Goal: Task Accomplishment & Management: Manage account settings

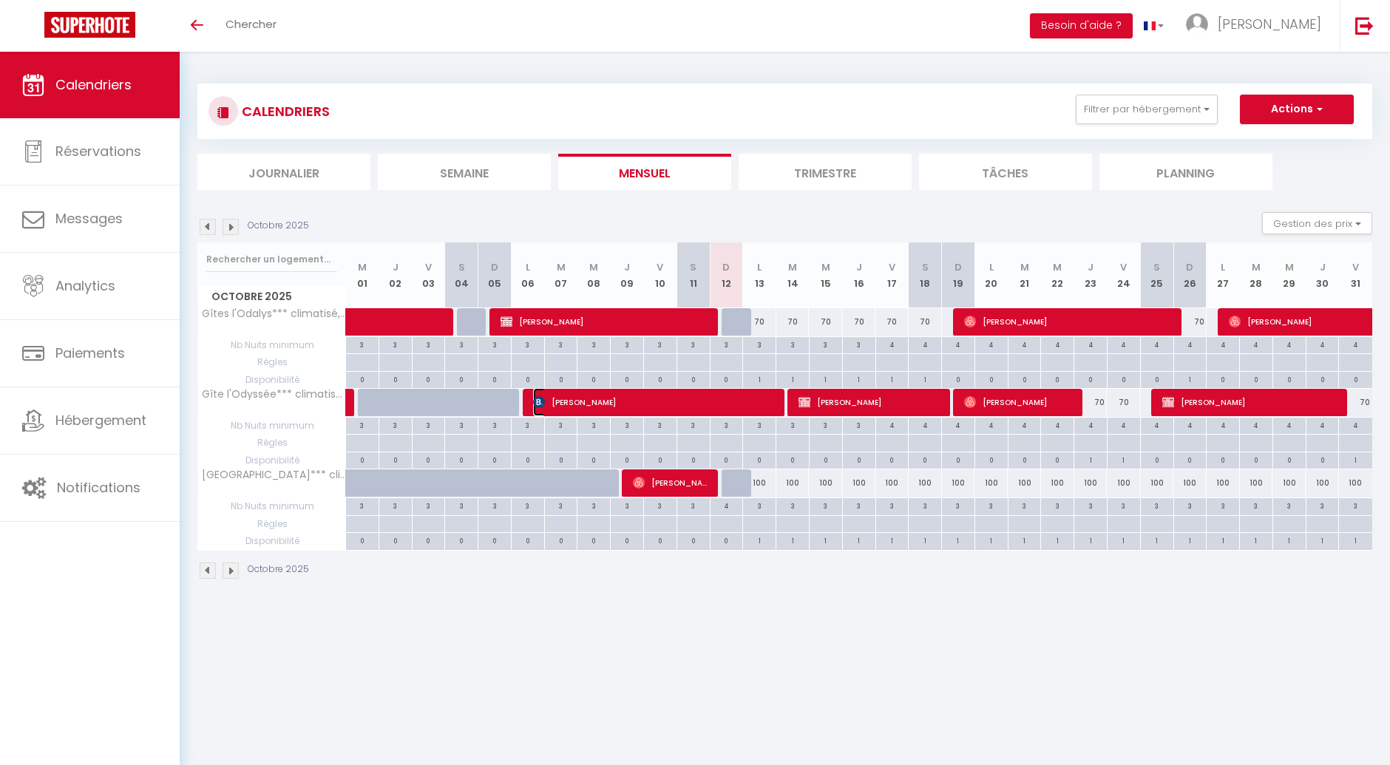
click at [619, 413] on span "[PERSON_NAME]" at bounding box center [655, 402] width 244 height 28
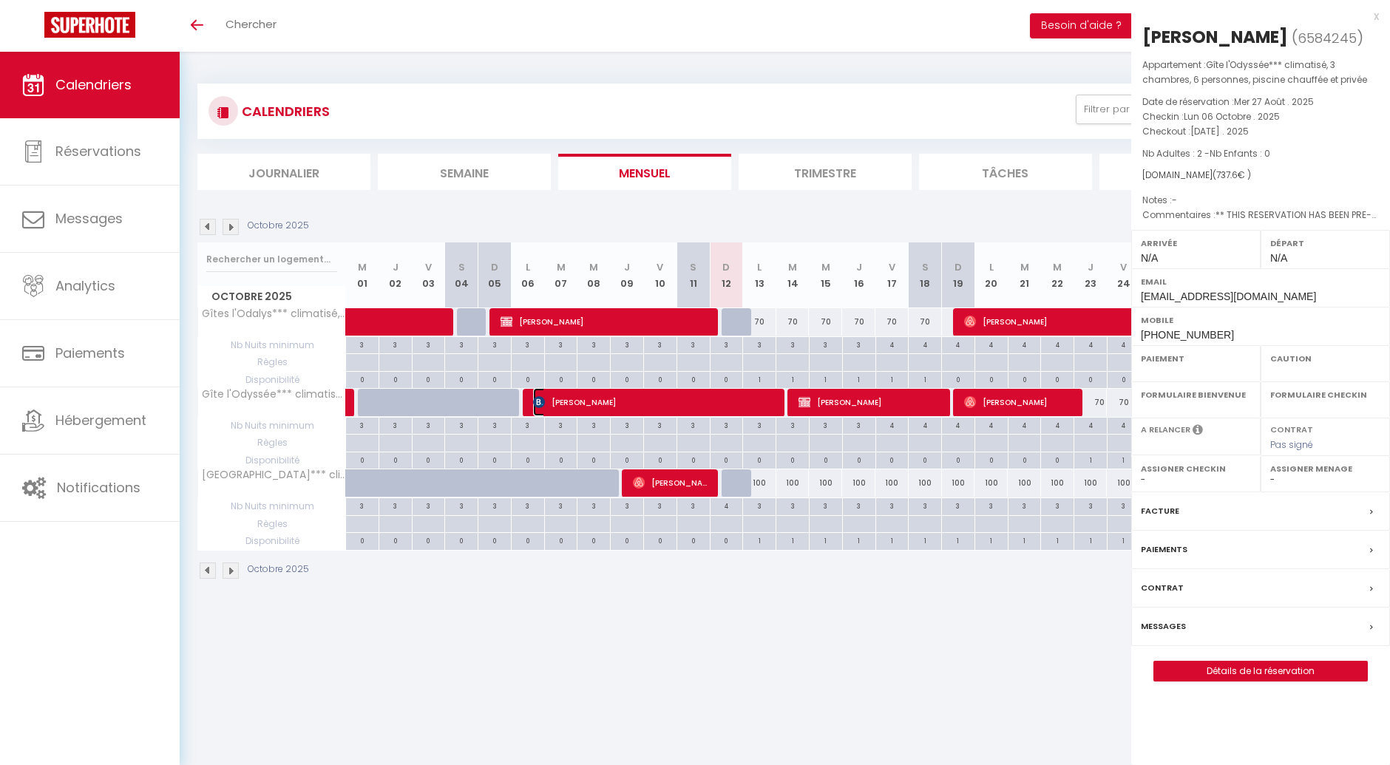
select select "OK"
select select "0"
select select "1"
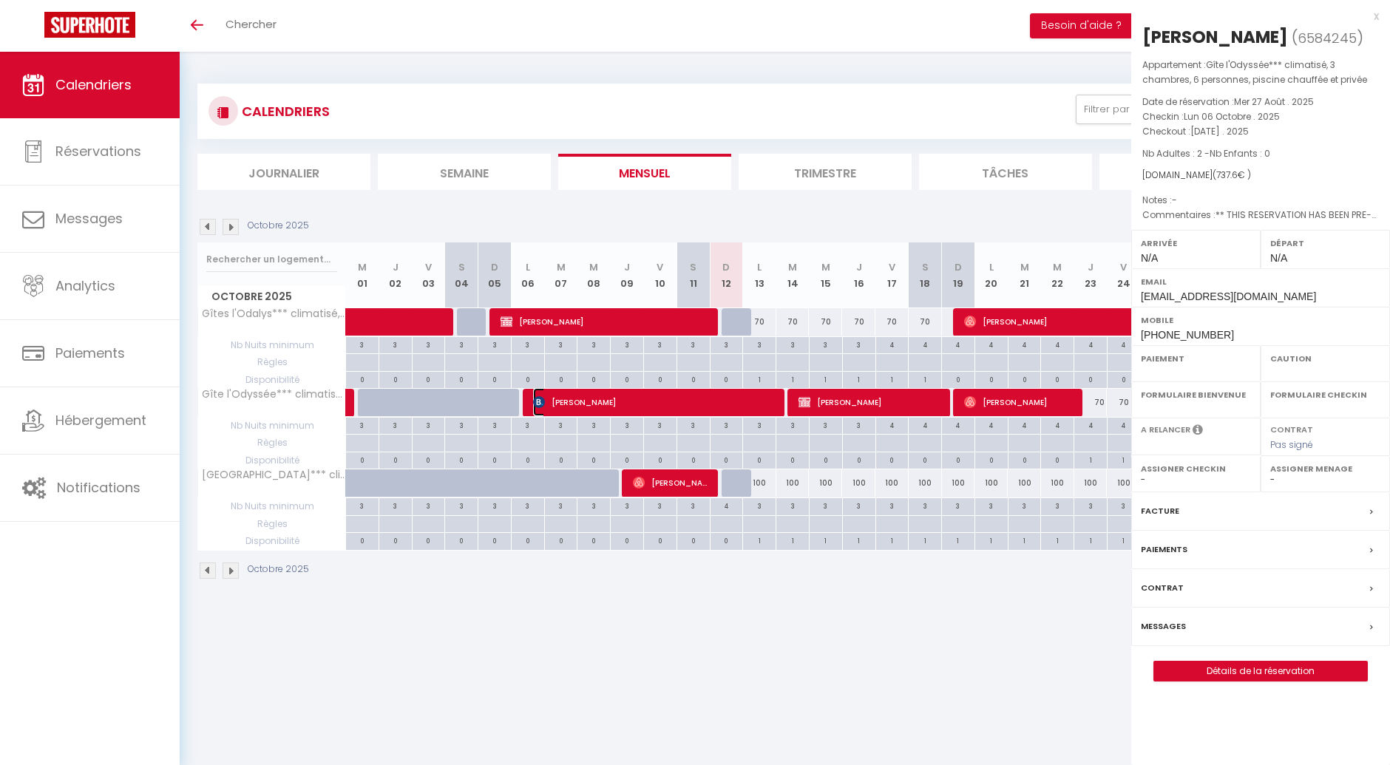
select select
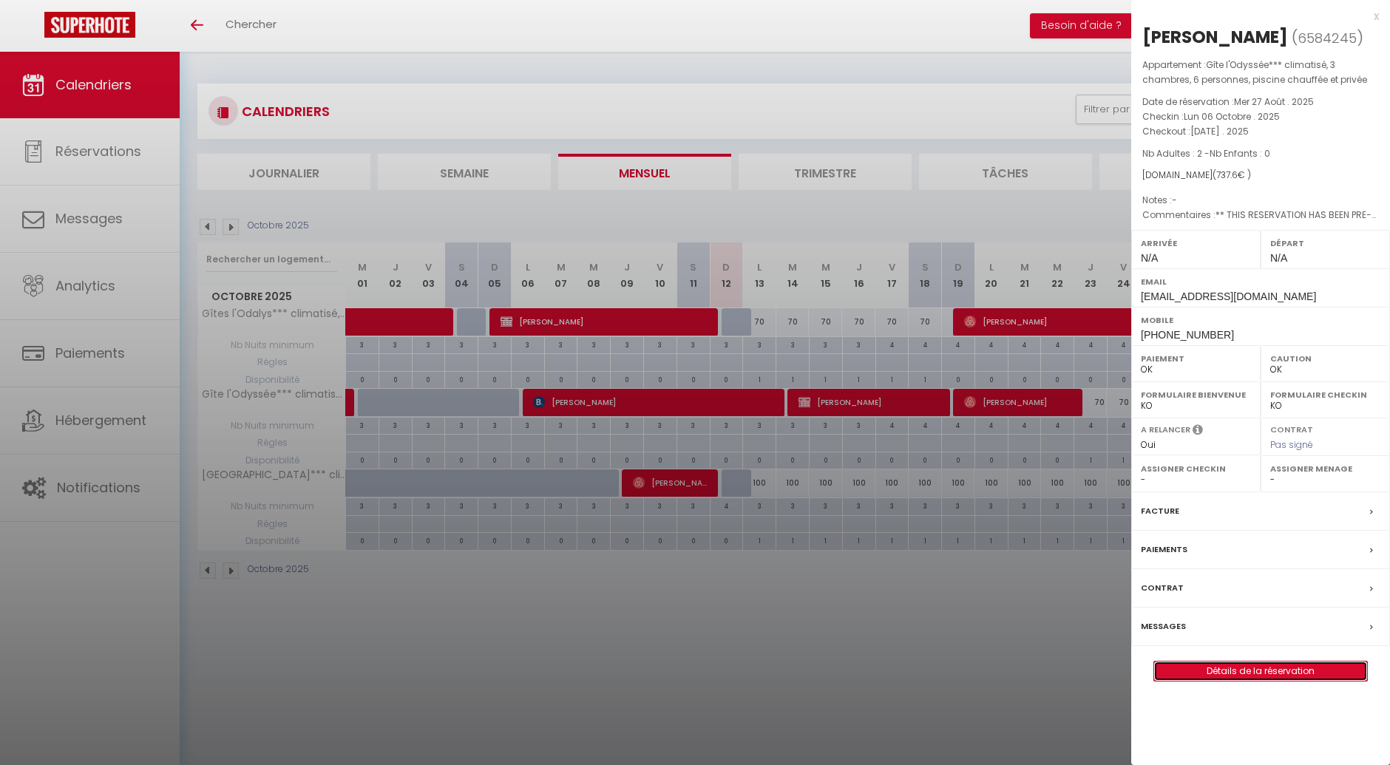
click at [1224, 668] on link "Détails de la réservation" at bounding box center [1260, 671] width 213 height 19
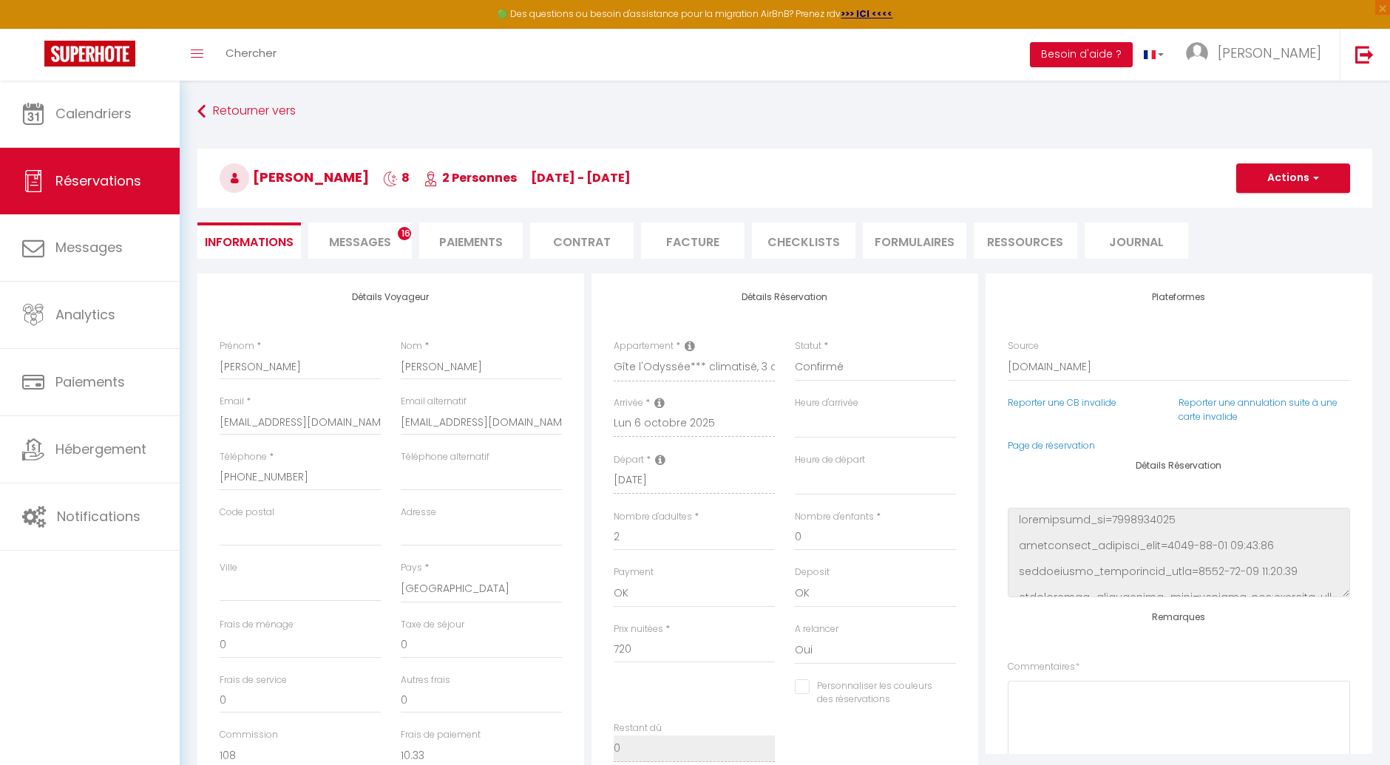
select select
checkbox input "false"
type textarea "** THIS RESERVATION HAS BEEN PRE-PAID ** Reservation has a cancellation grace p…"
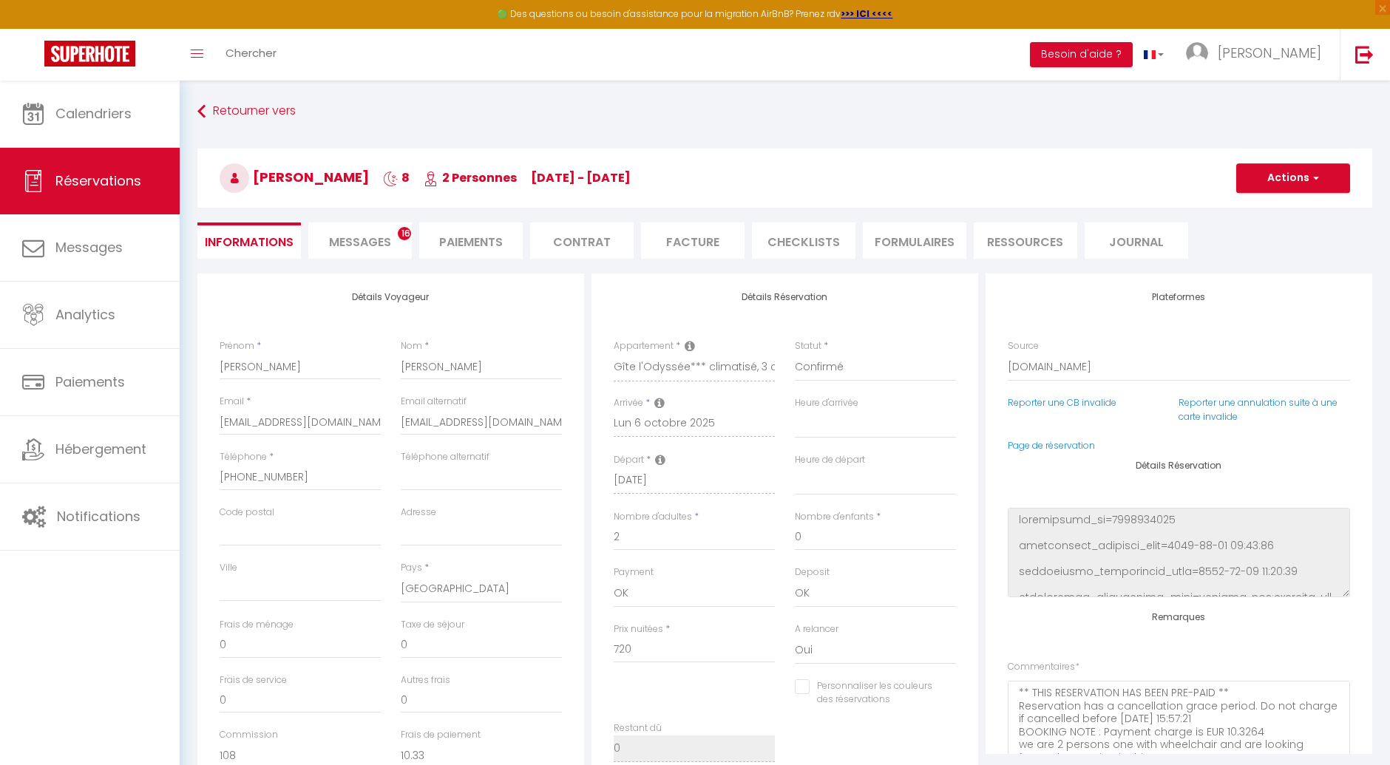
select select
checkbox input "false"
type input "17.6"
select select
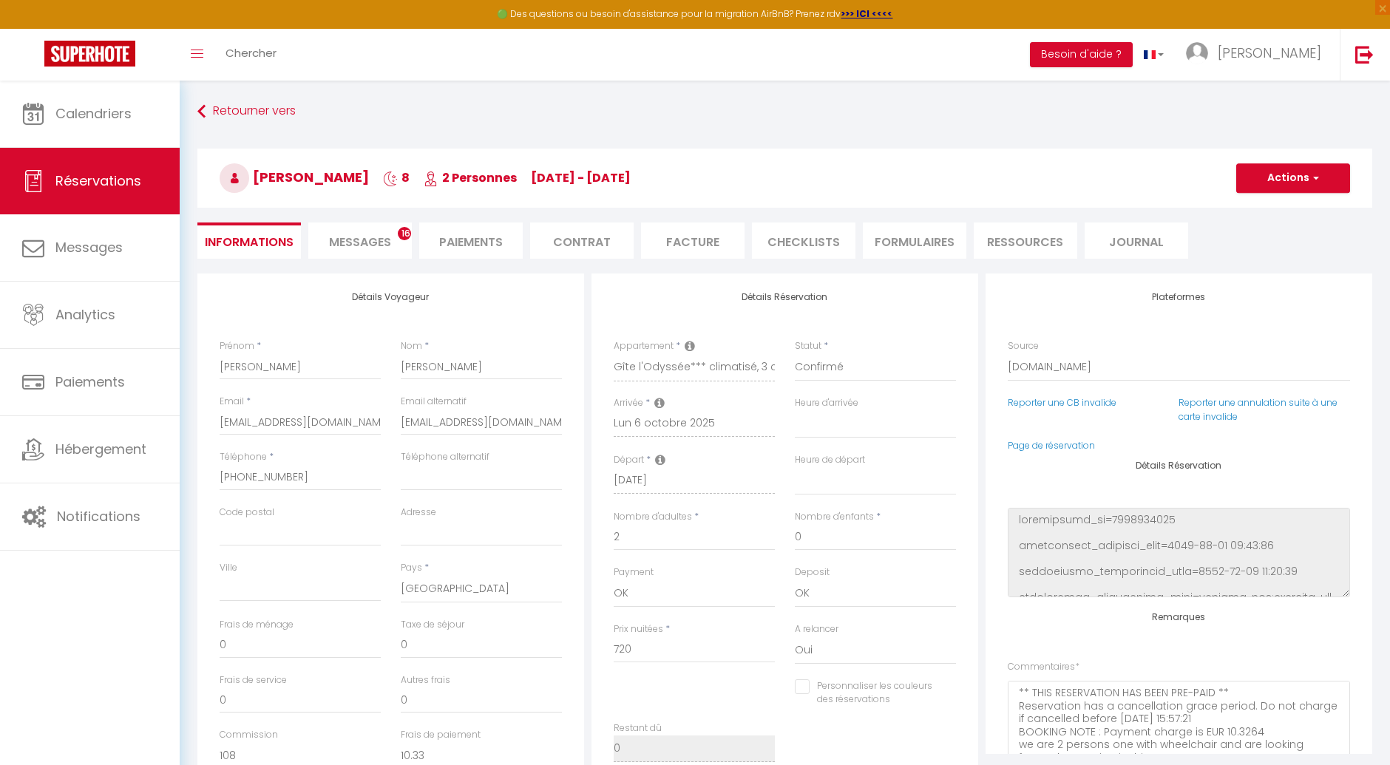
select select
checkbox input "false"
select select
click at [364, 231] on li "Messages 16" at bounding box center [360, 241] width 104 height 36
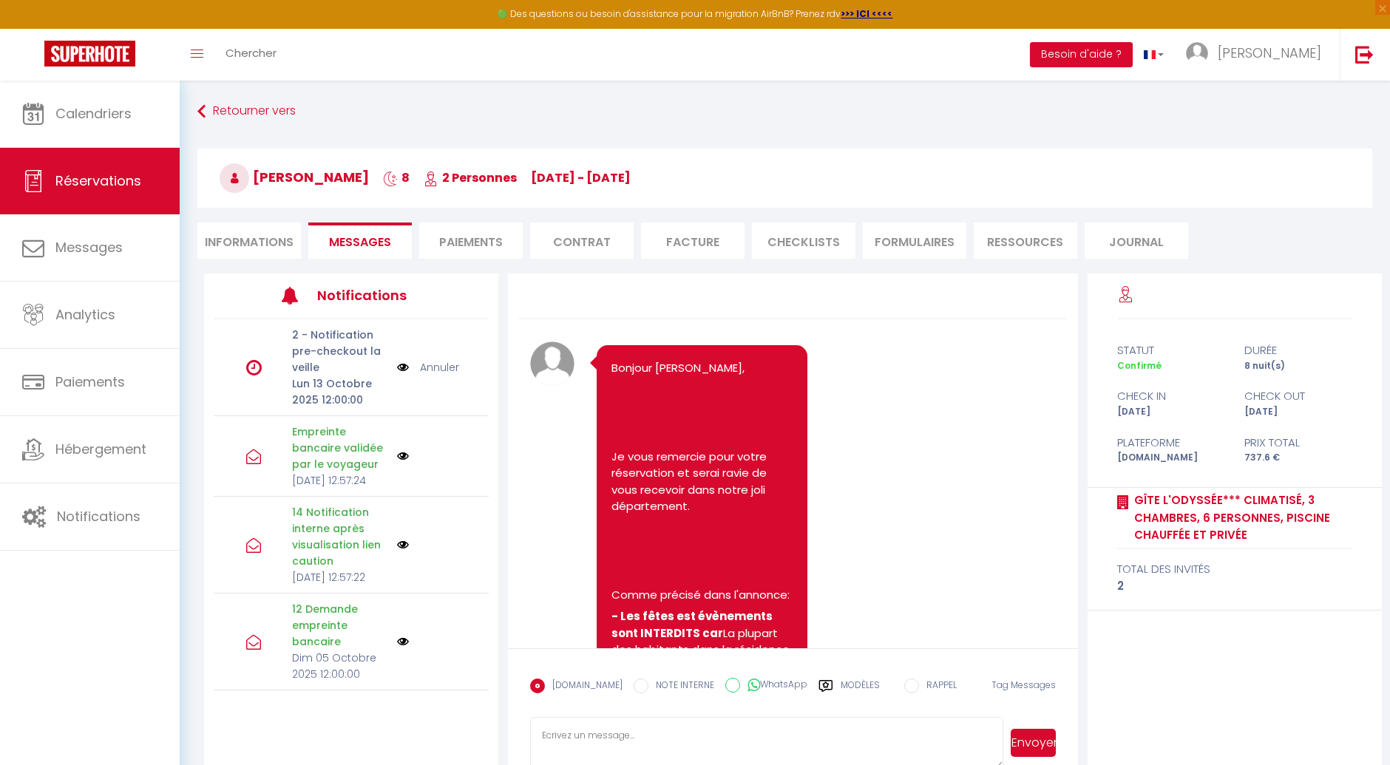
click at [424, 366] on link "Annuler" at bounding box center [439, 367] width 39 height 16
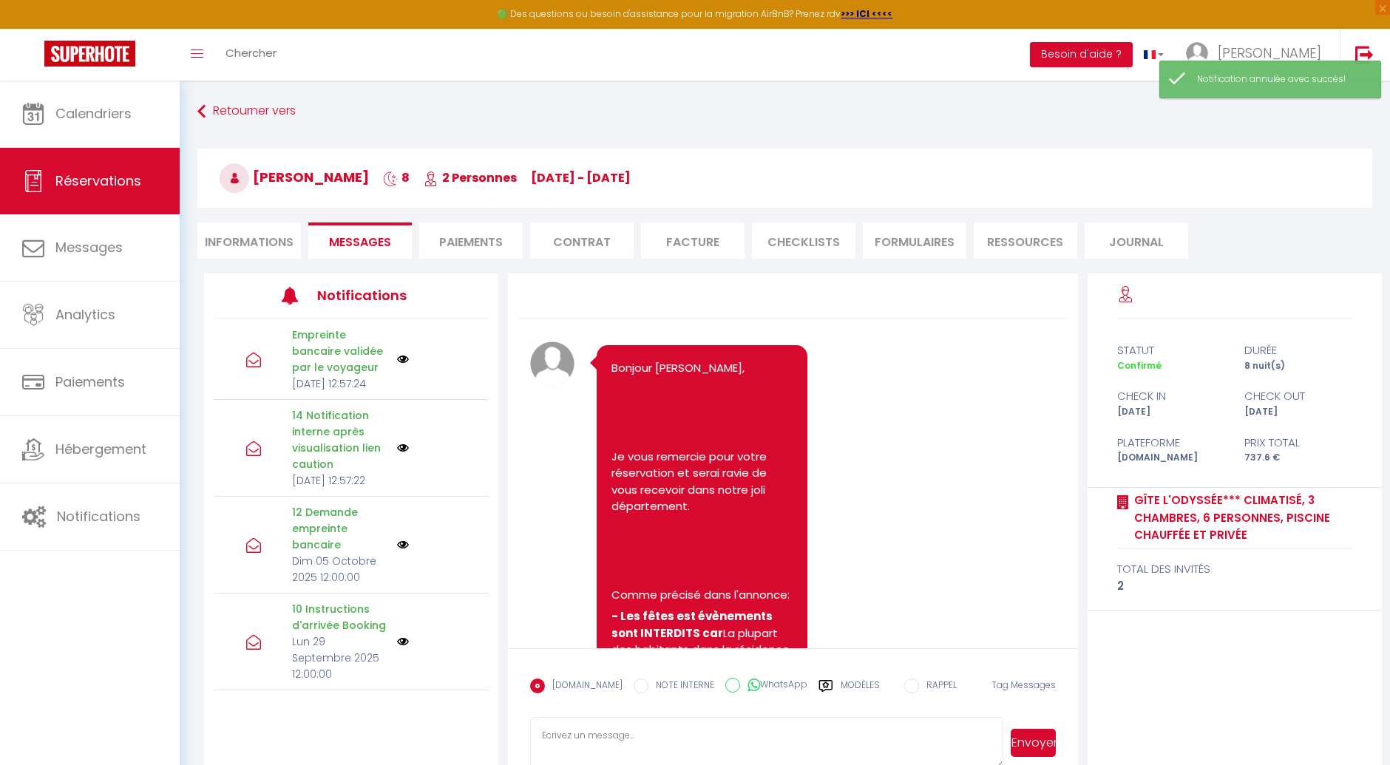
click at [841, 687] on label "Modèles" at bounding box center [860, 692] width 39 height 26
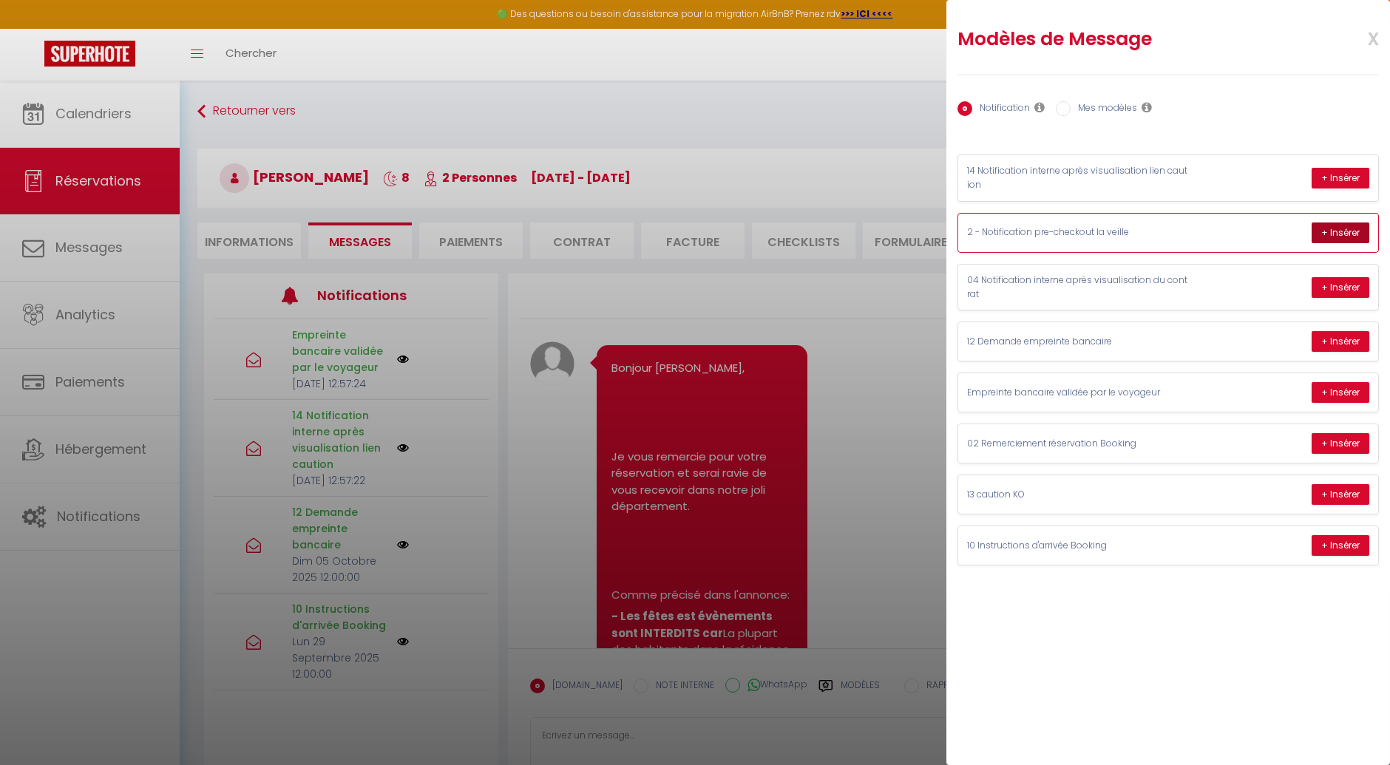
click at [1337, 231] on button "+ Insérer" at bounding box center [1341, 233] width 58 height 21
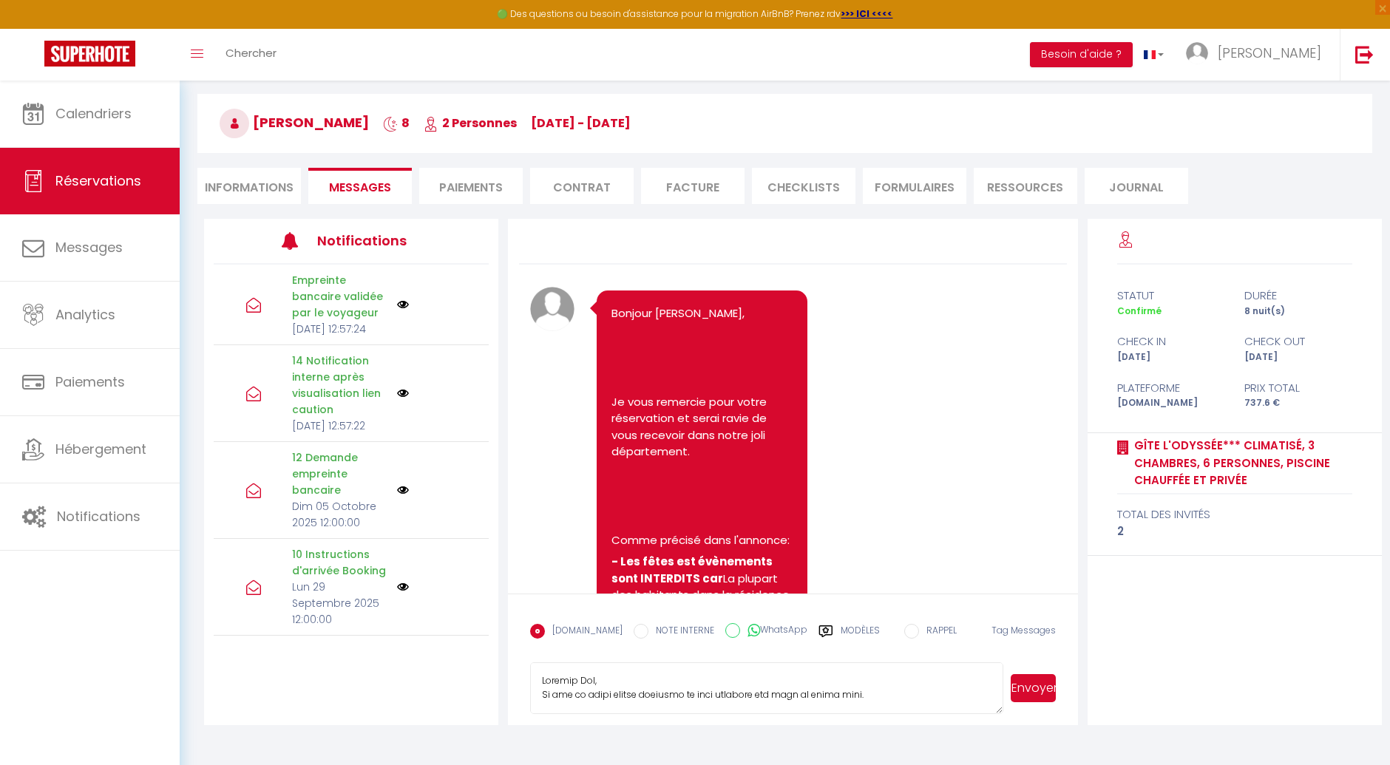
scroll to position [80, 0]
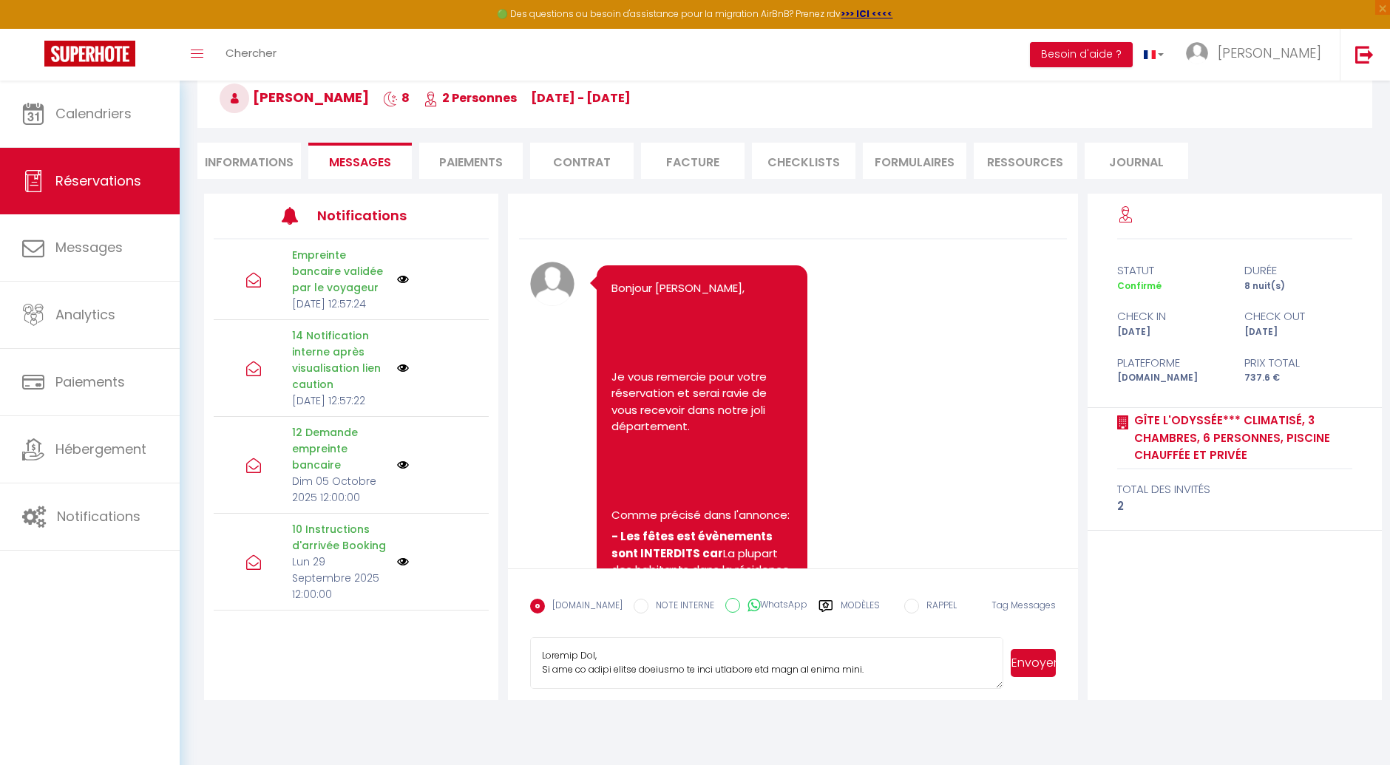
drag, startPoint x: 544, startPoint y: 667, endPoint x: 577, endPoint y: 668, distance: 33.3
click at [577, 668] on textarea at bounding box center [766, 663] width 472 height 52
click at [560, 674] on textarea at bounding box center [766, 663] width 472 height 52
drag, startPoint x: 540, startPoint y: 670, endPoint x: 746, endPoint y: 667, distance: 205.6
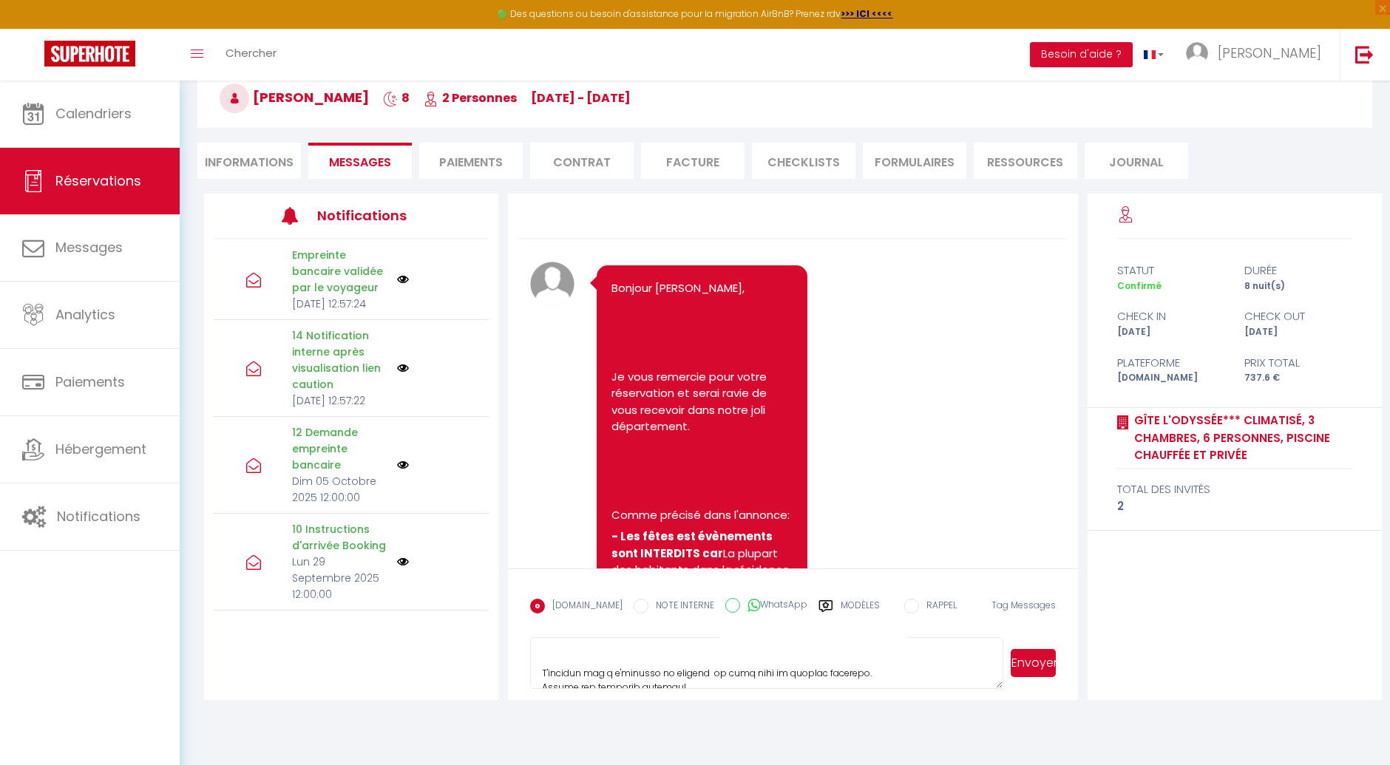
click at [746, 667] on textarea at bounding box center [766, 663] width 472 height 52
paste textarea "Loremi dolor sita consect adipi elits doeius te incid utlaboree ( dolor magnaal…"
click at [614, 666] on textarea at bounding box center [766, 663] width 472 height 52
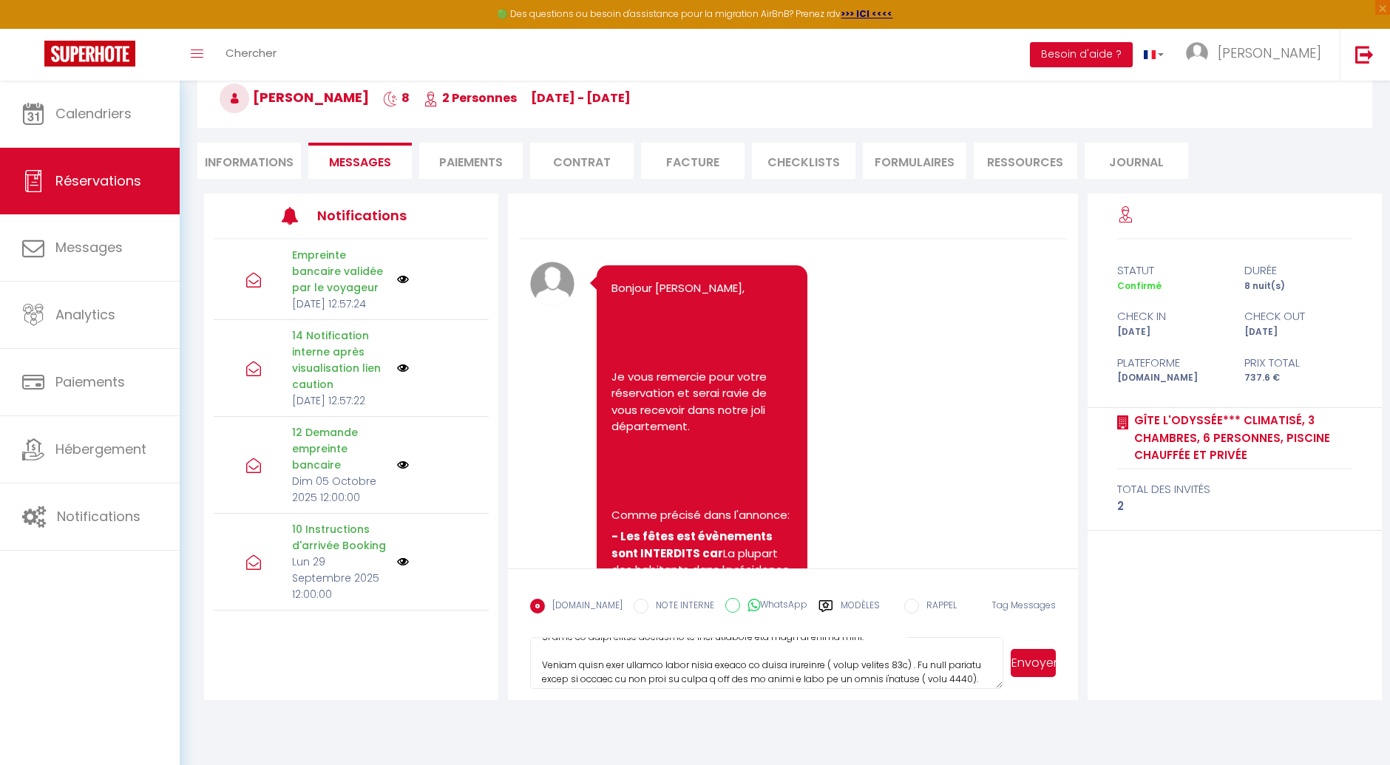
click at [577, 664] on textarea at bounding box center [766, 663] width 472 height 52
click at [595, 666] on textarea at bounding box center [766, 663] width 472 height 52
click at [887, 665] on textarea at bounding box center [766, 663] width 472 height 52
click at [894, 666] on textarea at bounding box center [766, 663] width 472 height 52
click at [893, 661] on textarea at bounding box center [766, 663] width 472 height 52
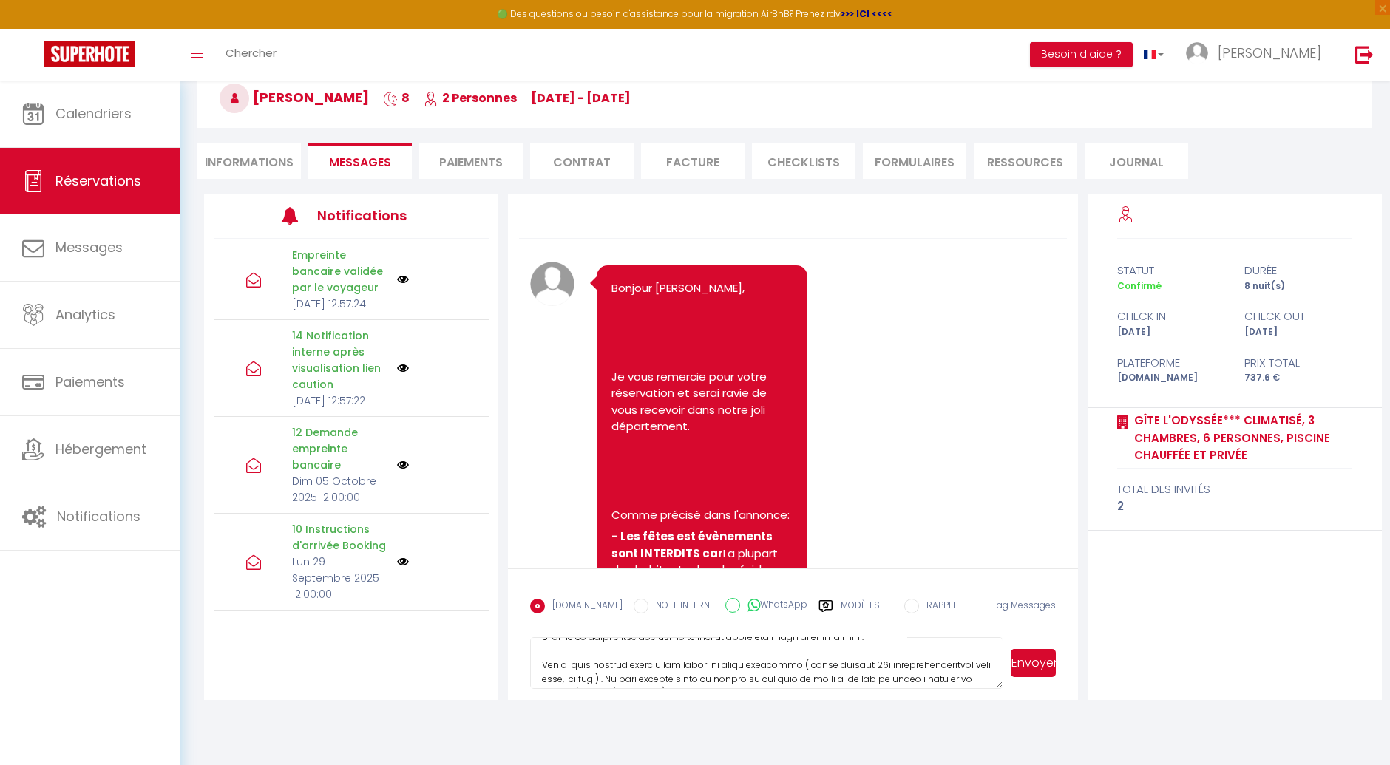
click at [711, 676] on textarea at bounding box center [766, 663] width 472 height 52
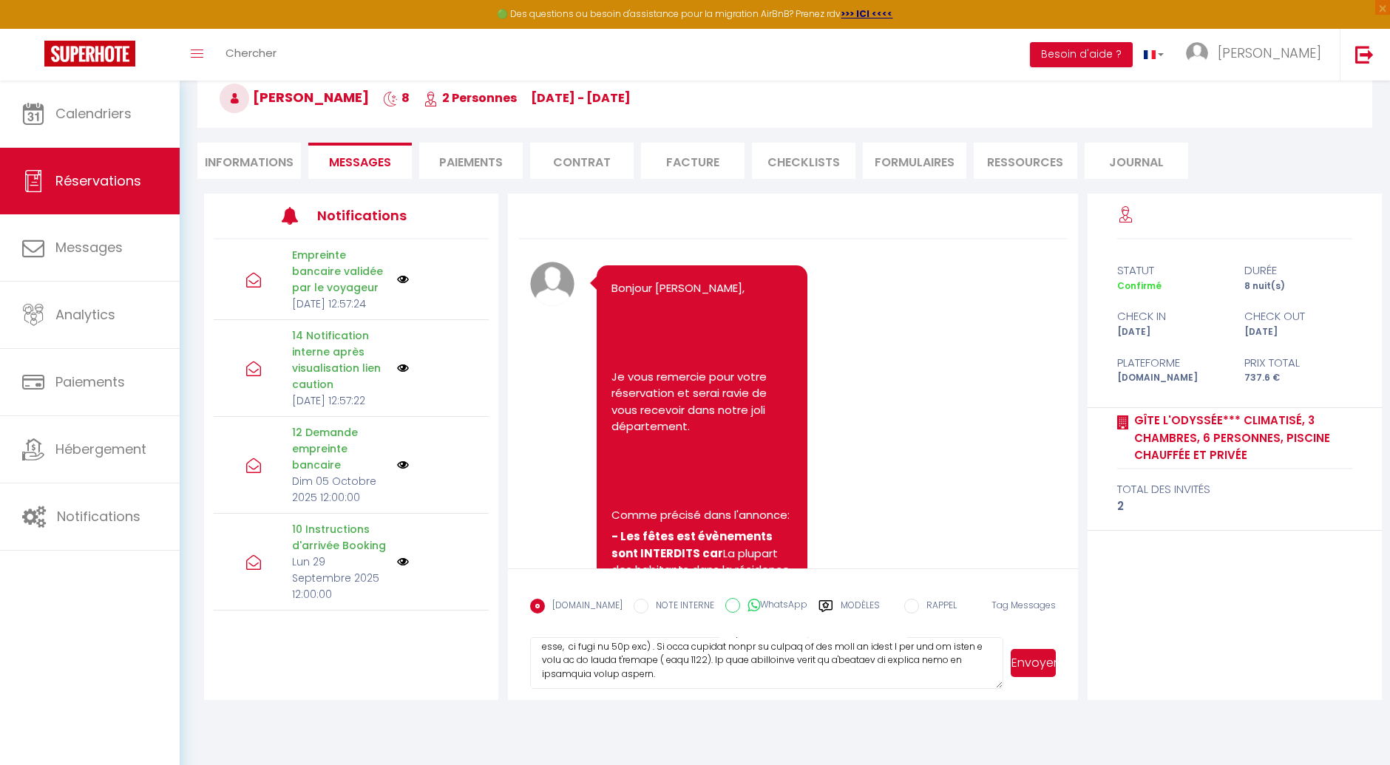
click at [813, 658] on textarea at bounding box center [766, 663] width 472 height 52
click at [623, 651] on textarea at bounding box center [766, 663] width 472 height 52
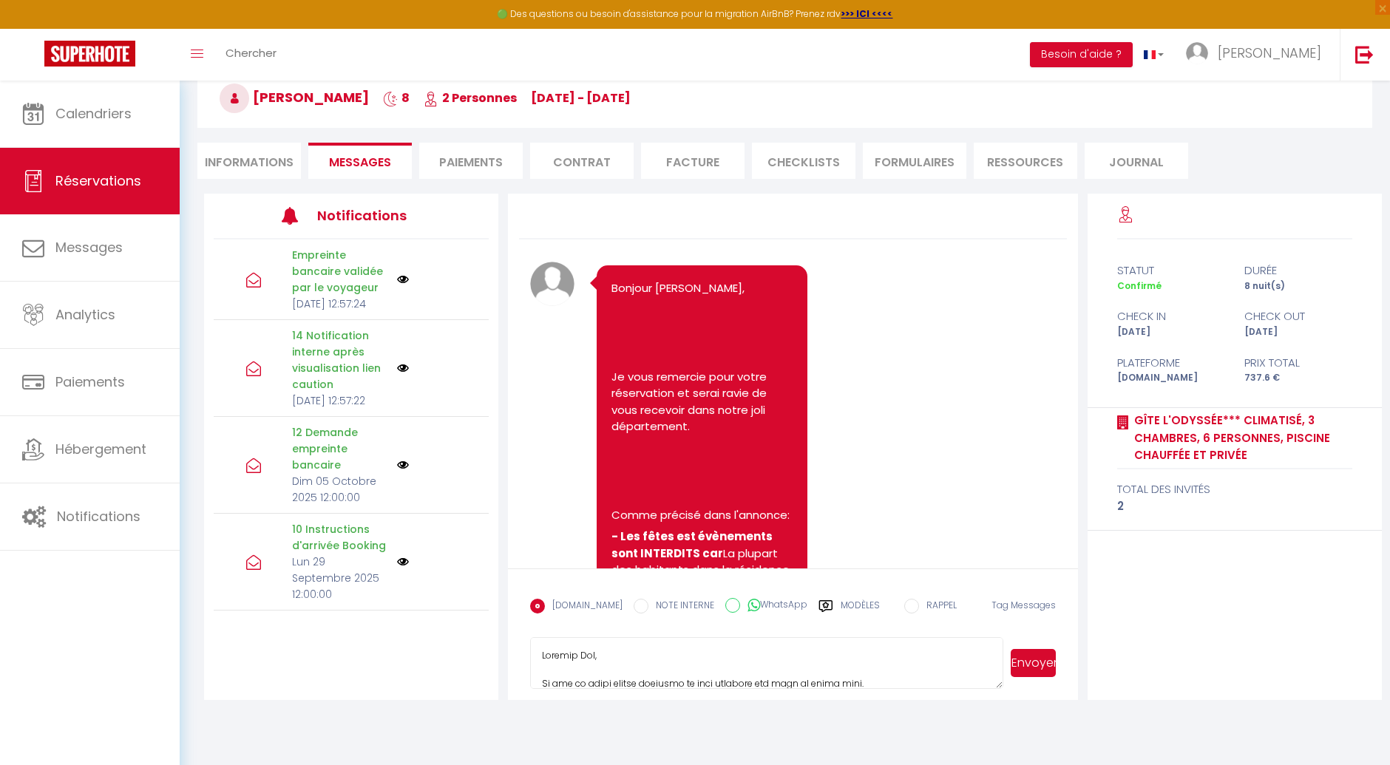
scroll to position [50, 0]
click at [583, 652] on textarea at bounding box center [766, 663] width 472 height 52
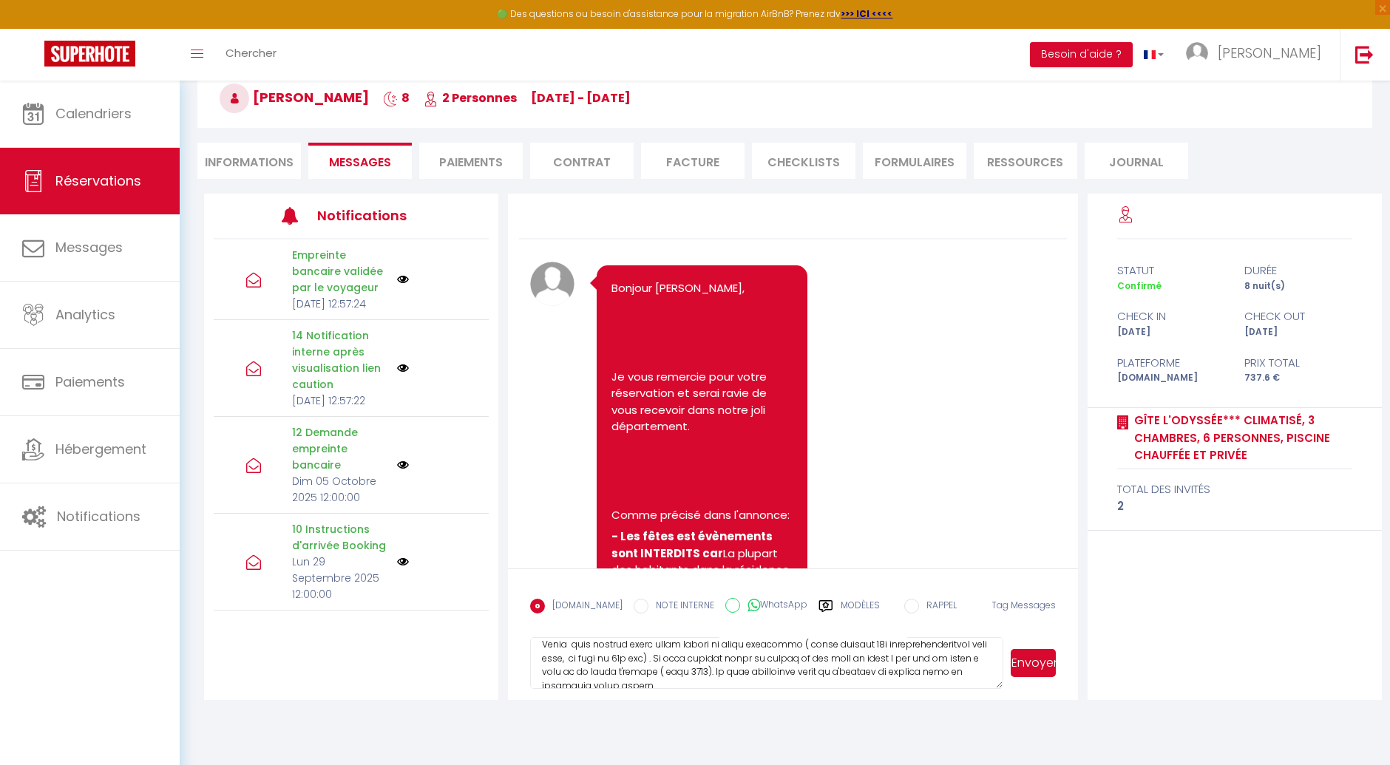
scroll to position [69, 0]
click at [815, 658] on textarea at bounding box center [766, 663] width 472 height 52
type textarea "Loremip Dol, Si ame co adipi elitse doeiusmo te inci utlabore etd magn al enima…"
click at [1036, 662] on button "Envoyer" at bounding box center [1033, 663] width 44 height 28
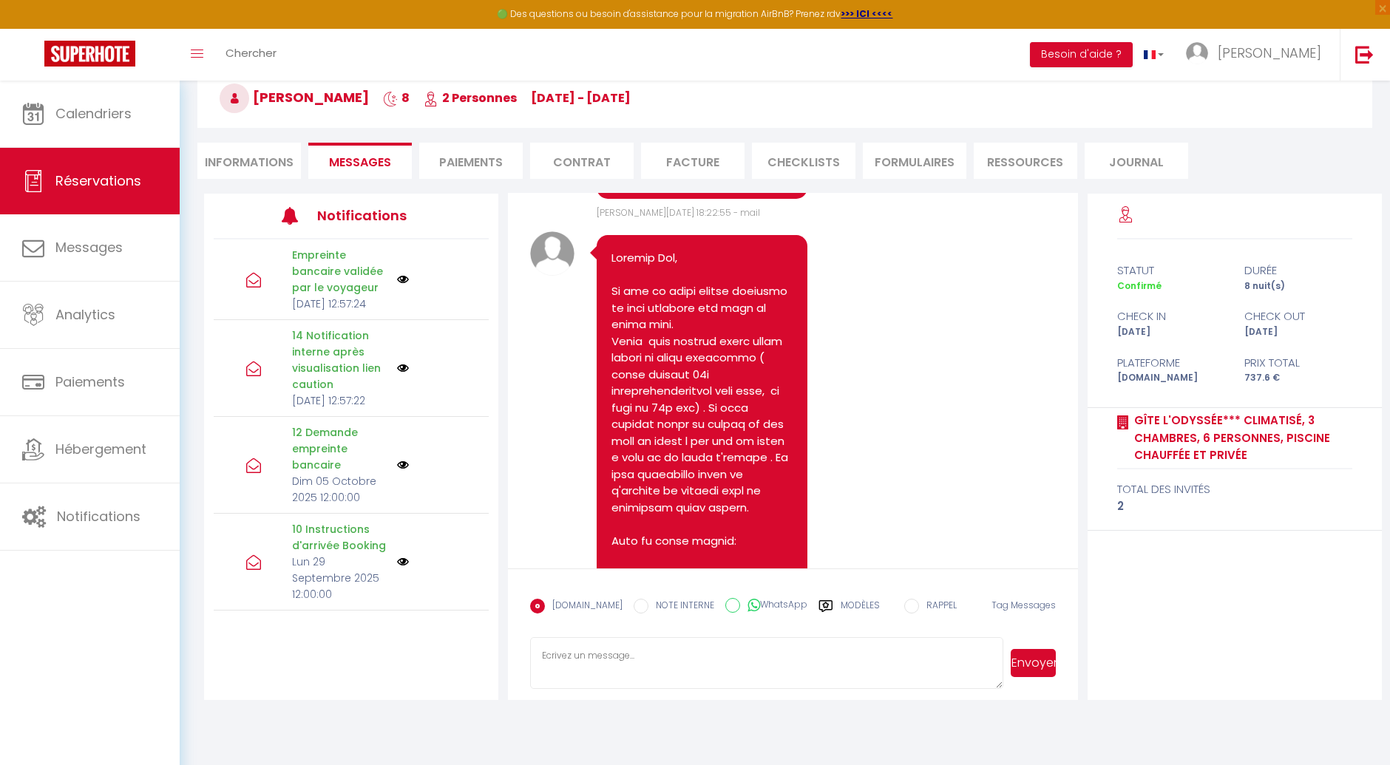
scroll to position [8606, 0]
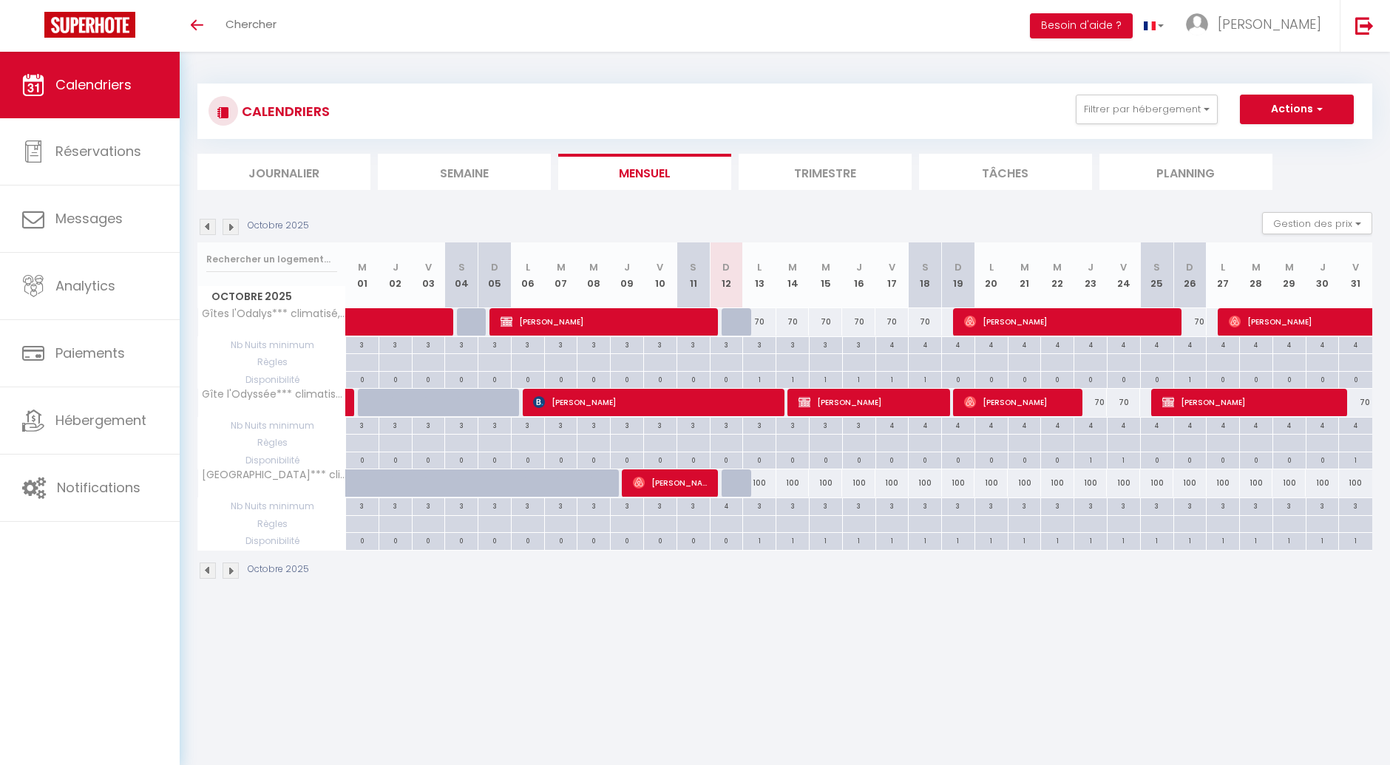
click at [206, 225] on img at bounding box center [208, 227] width 16 height 16
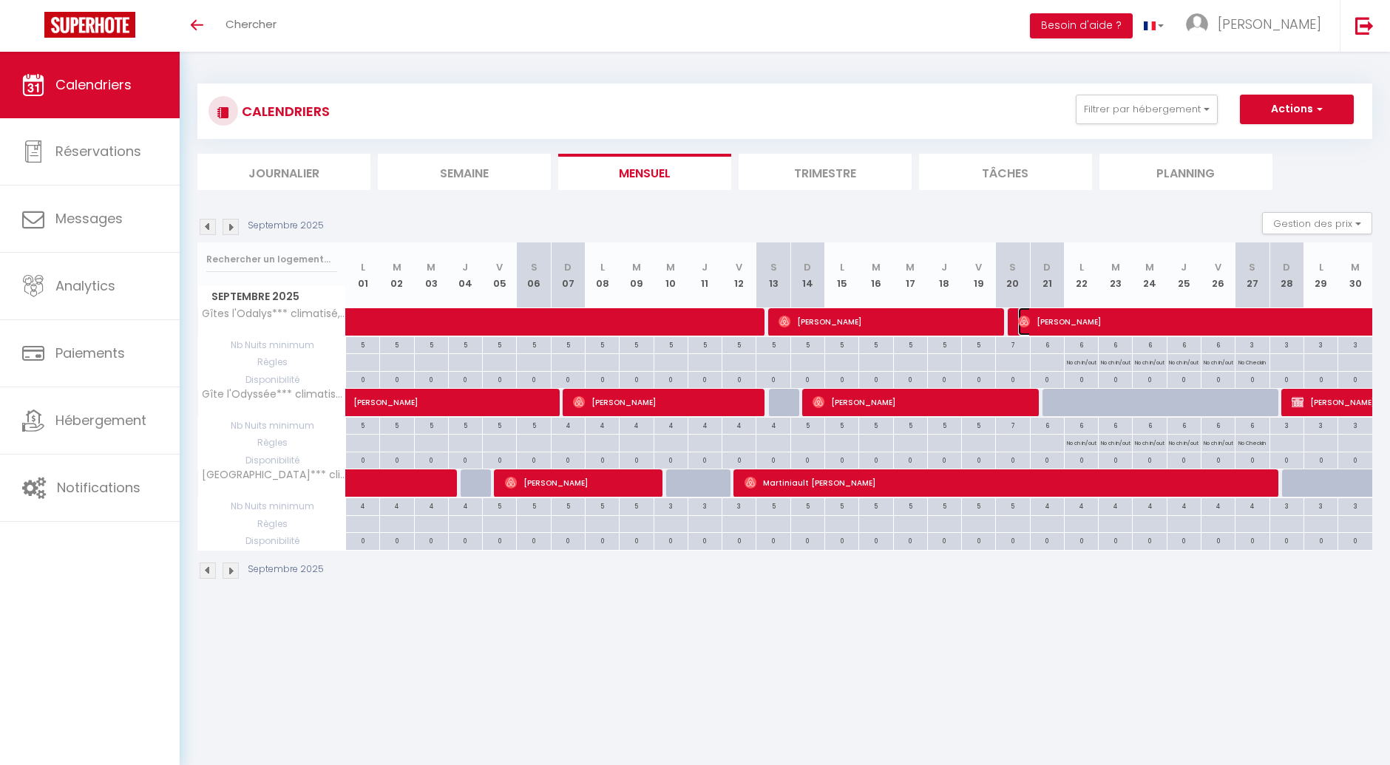
click at [1056, 325] on span "Cornelia Maria Van De Korput Verbiest" at bounding box center [1256, 322] width 476 height 28
select select "OK"
select select "0"
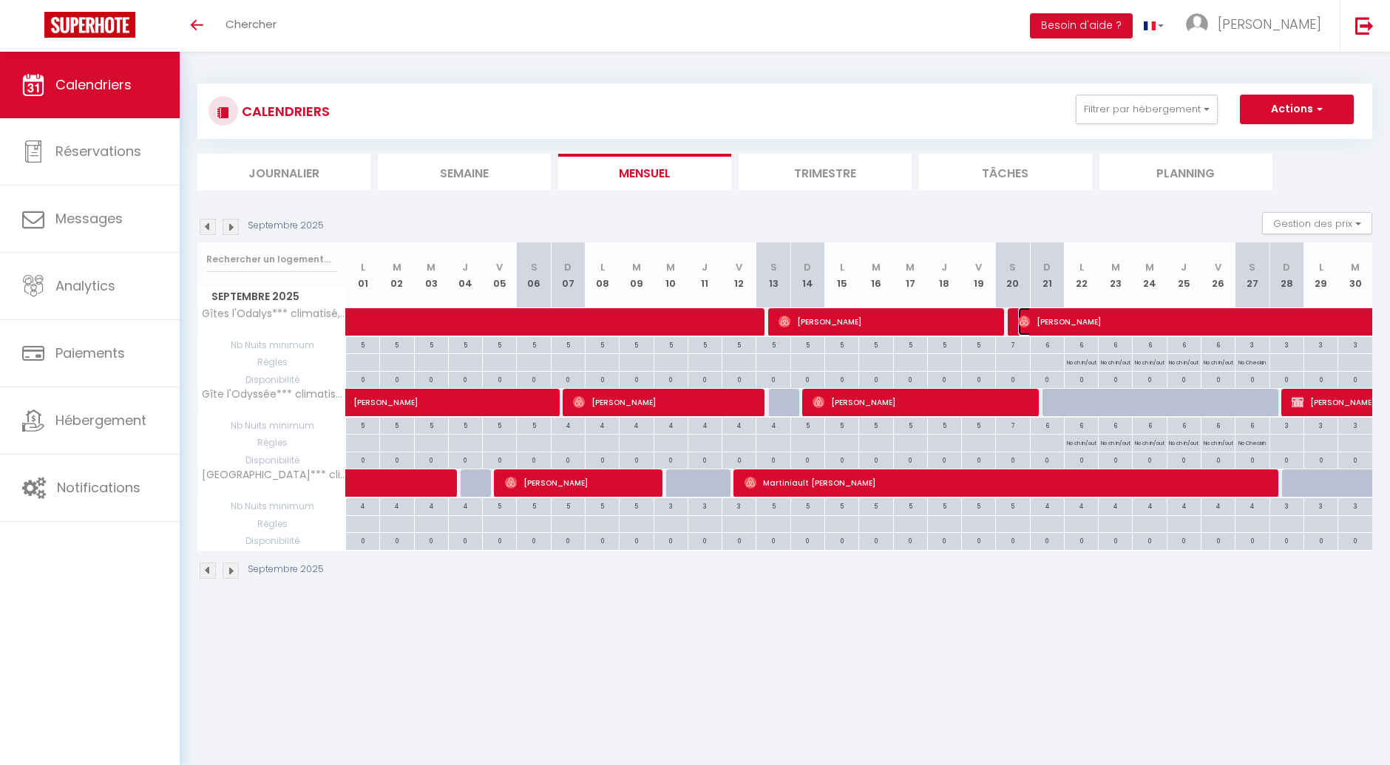
select select "1"
select select
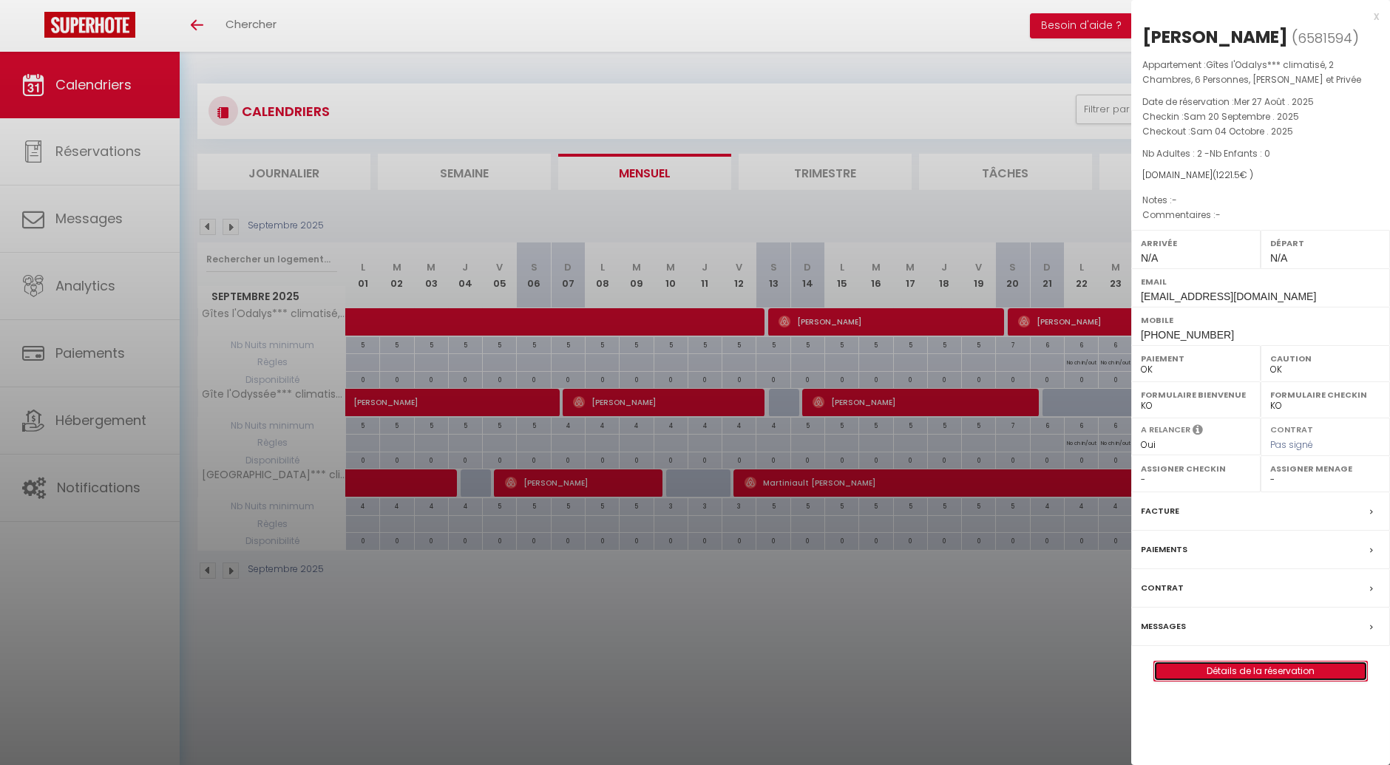
click at [1197, 681] on link "Détails de la réservation" at bounding box center [1260, 671] width 213 height 19
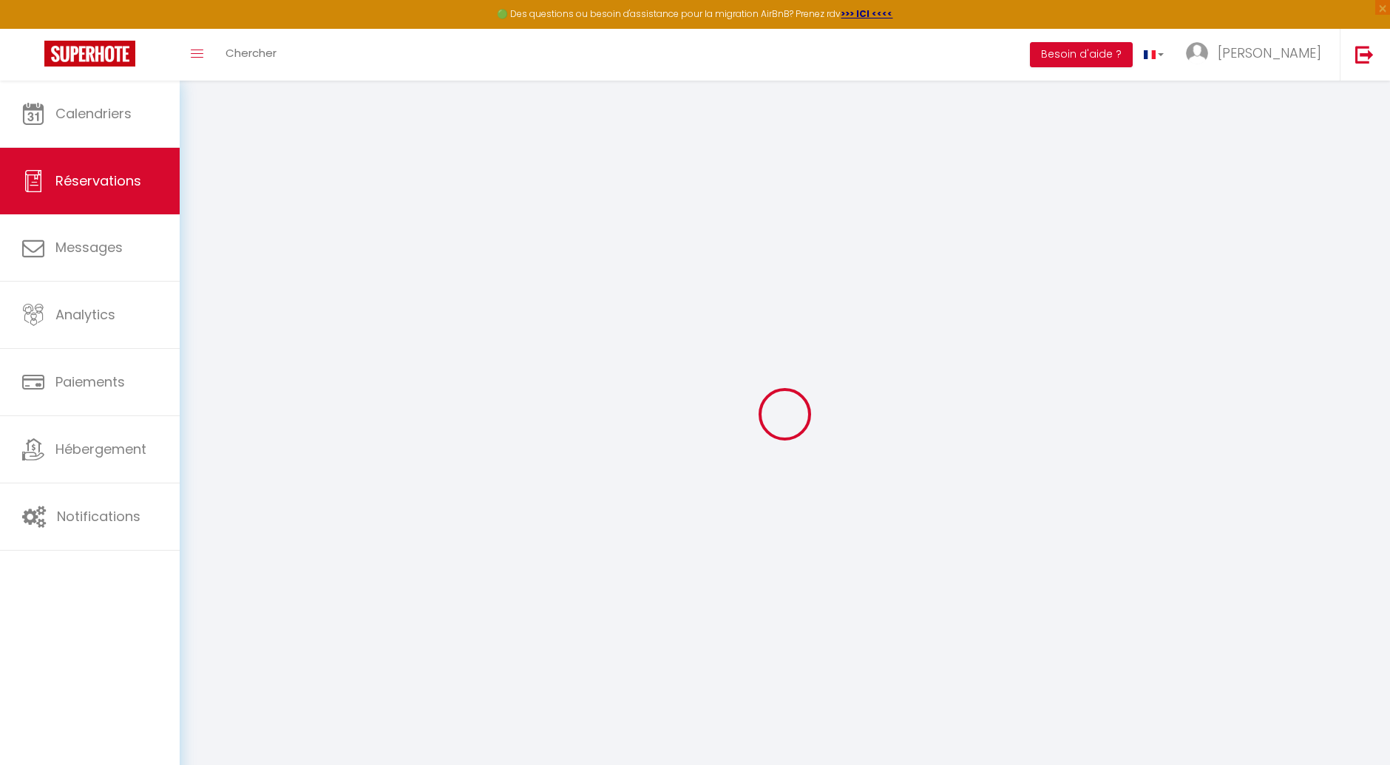
type input "Cornelia Maria"
type input "Van De Korput Verbiest"
type input "vzilgppklordn9ocptbhqthmhel8@reply.superhote.com"
type input "+31623804283"
select select
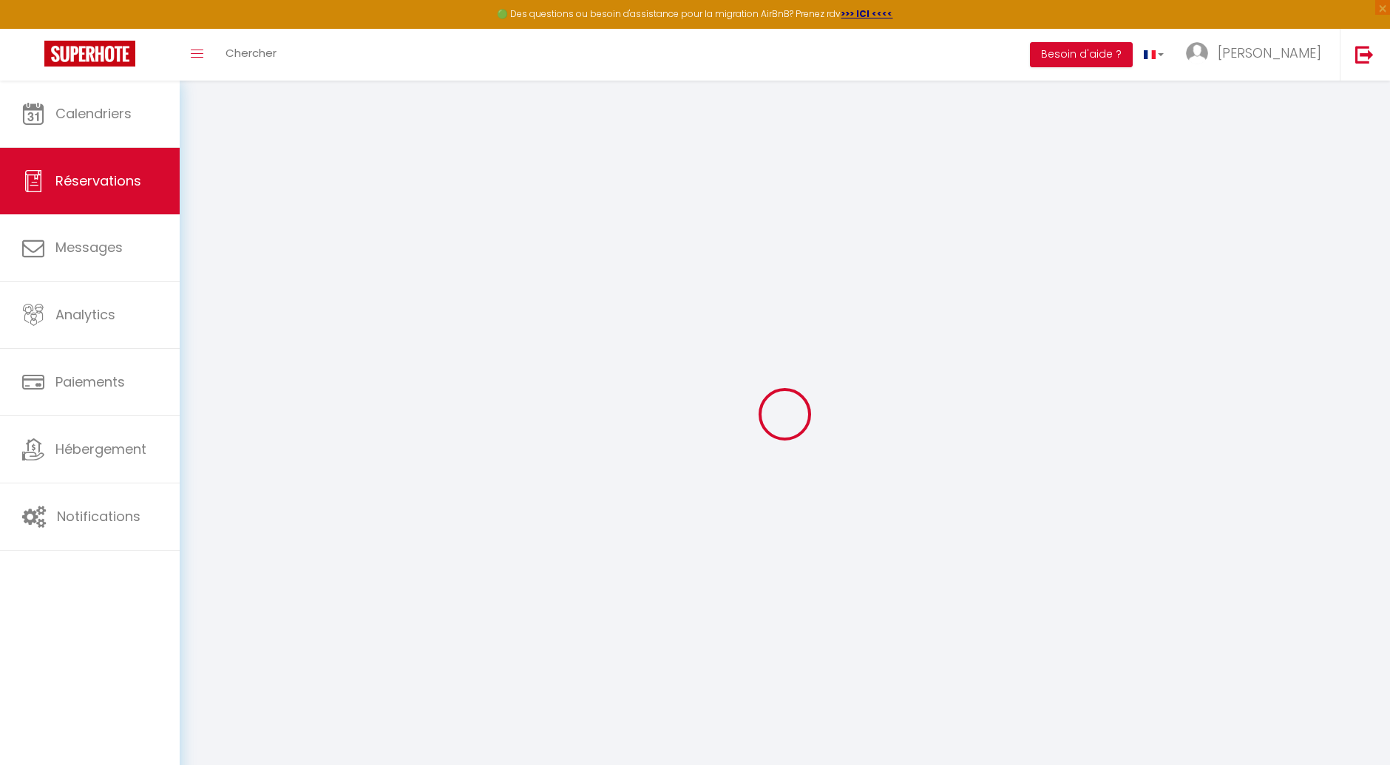
type input "214.33"
select select "25865"
select select "1"
select select
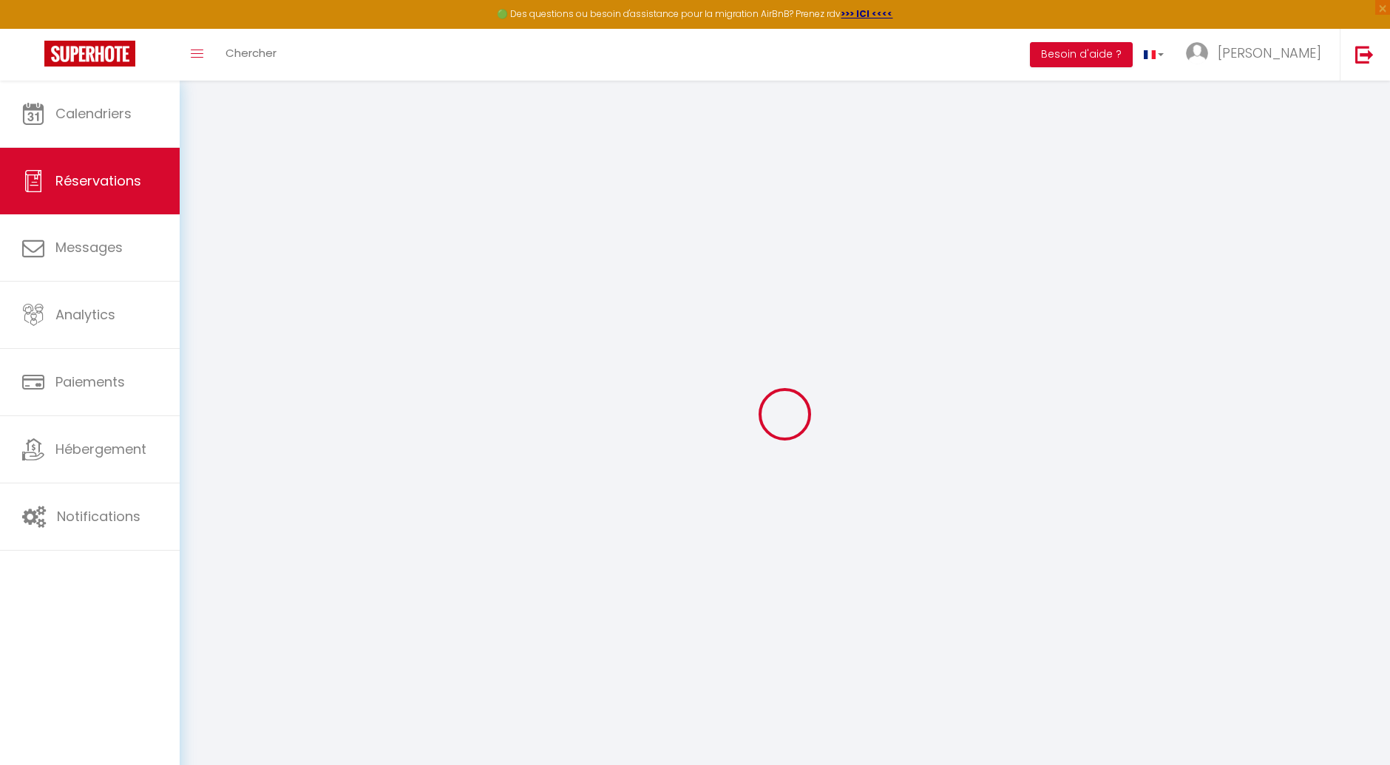
type input "2"
select select "12"
select select
type input "1190.7"
checkbox input "false"
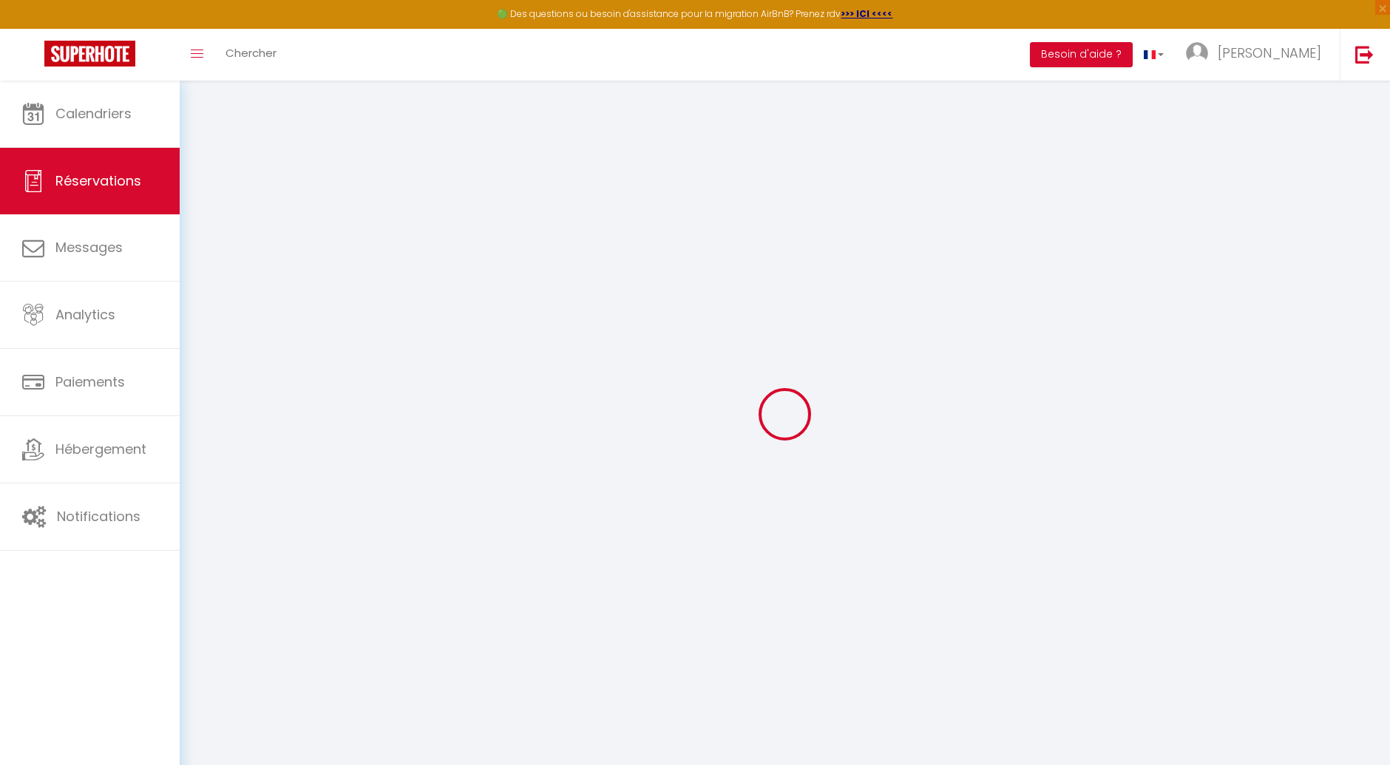
type input "0"
select select "1"
type input "0"
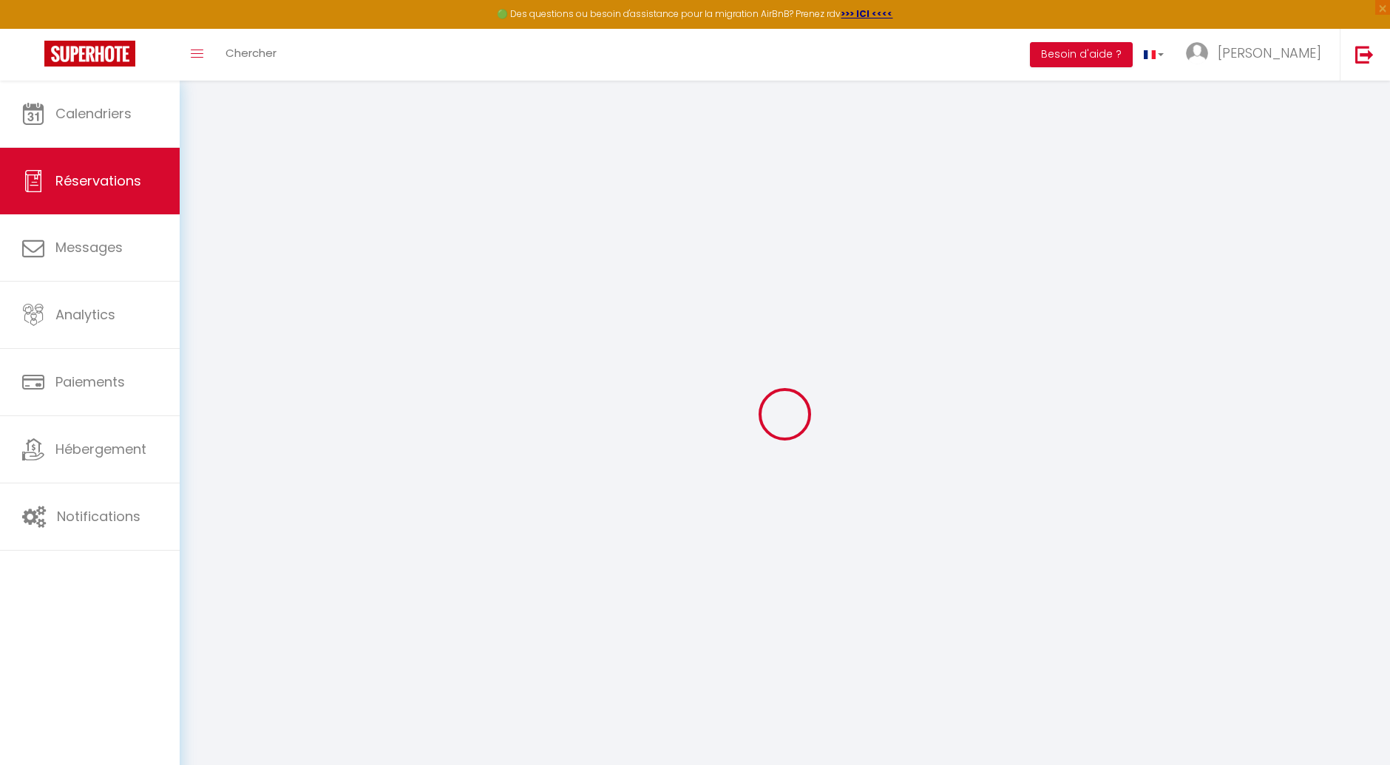
select select
select select "15"
checkbox input "false"
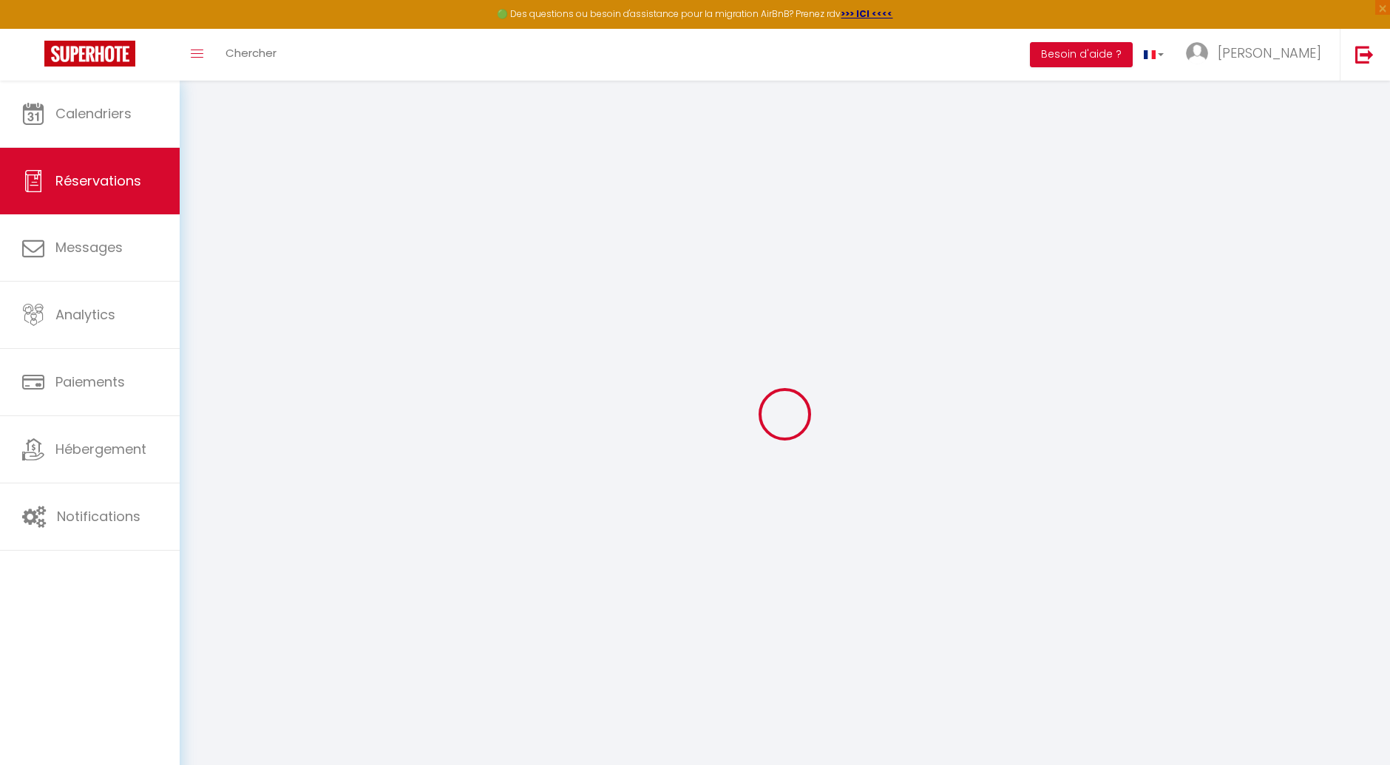
select select
checkbox input "false"
select select
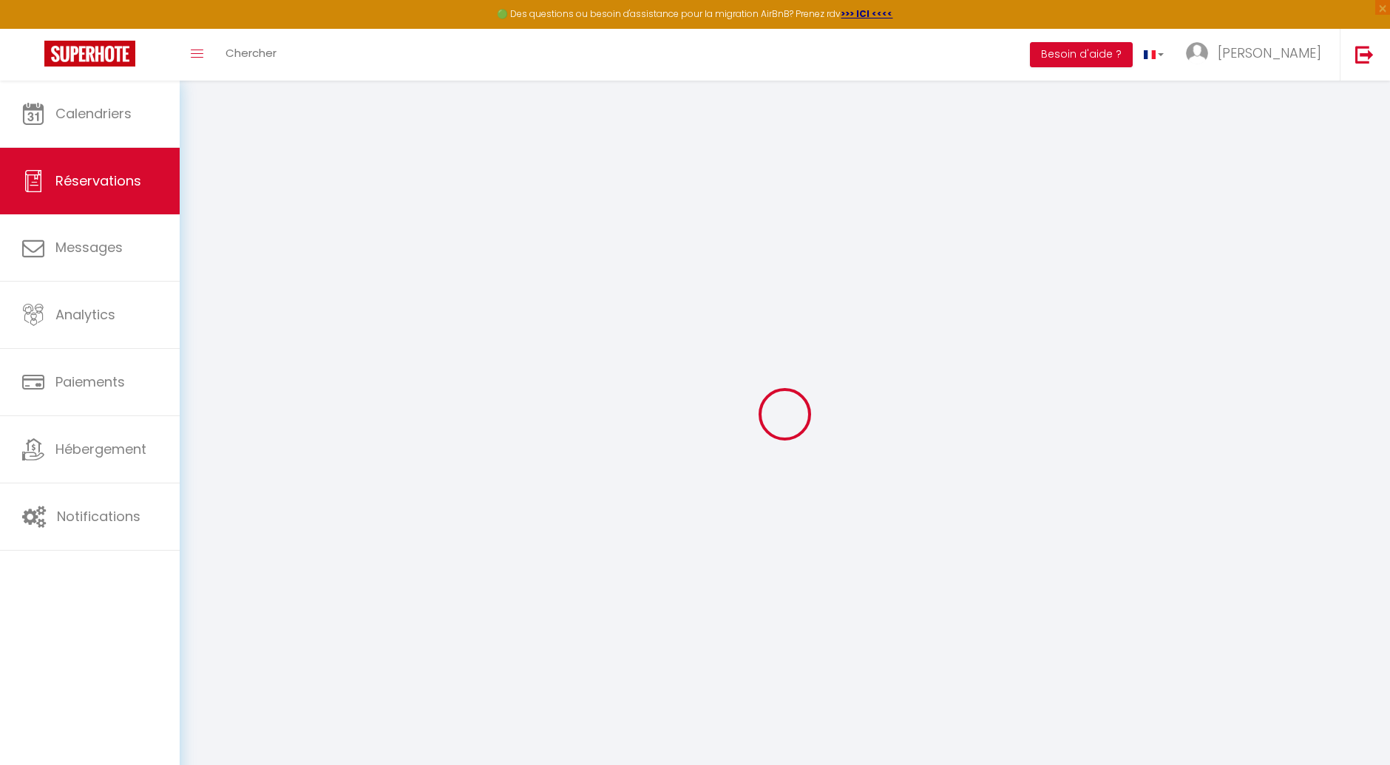
select select
checkbox input "false"
select select
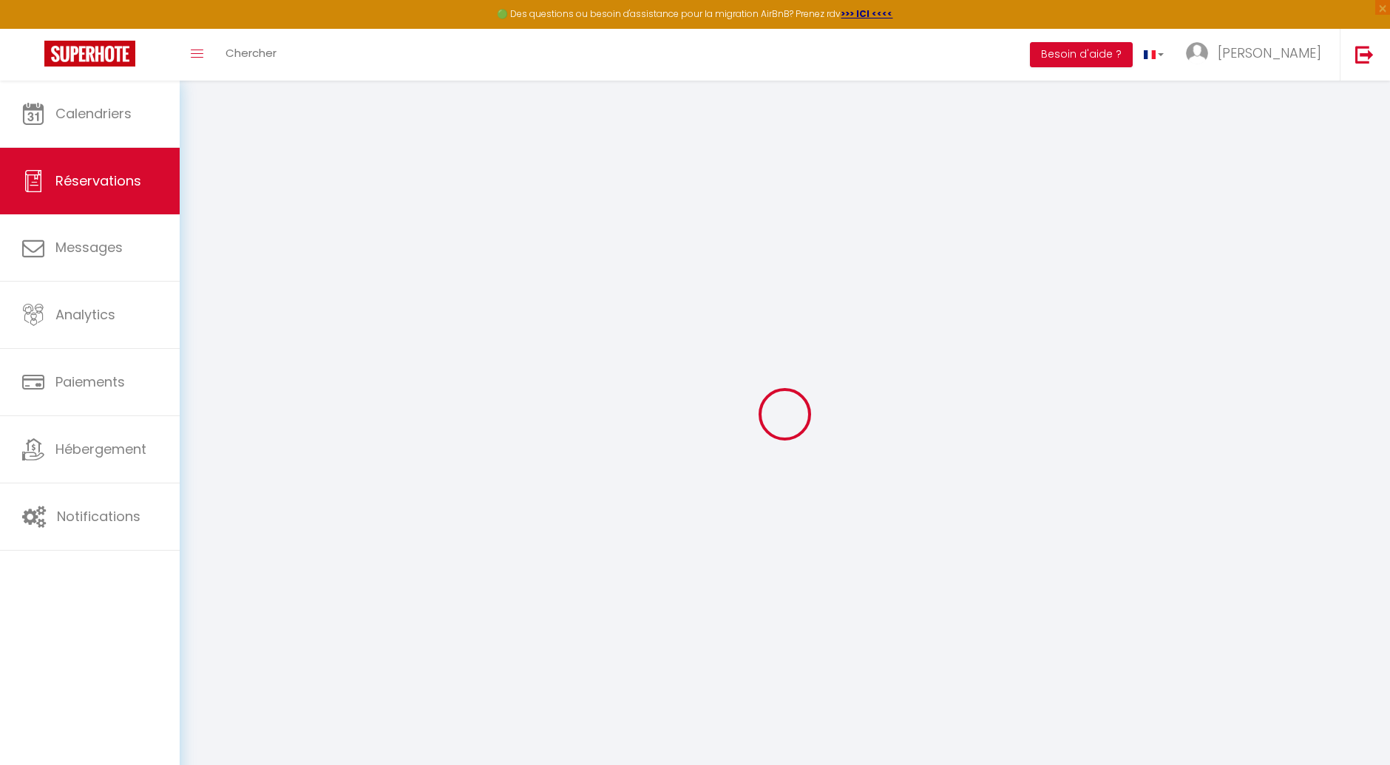
select select
checkbox input "false"
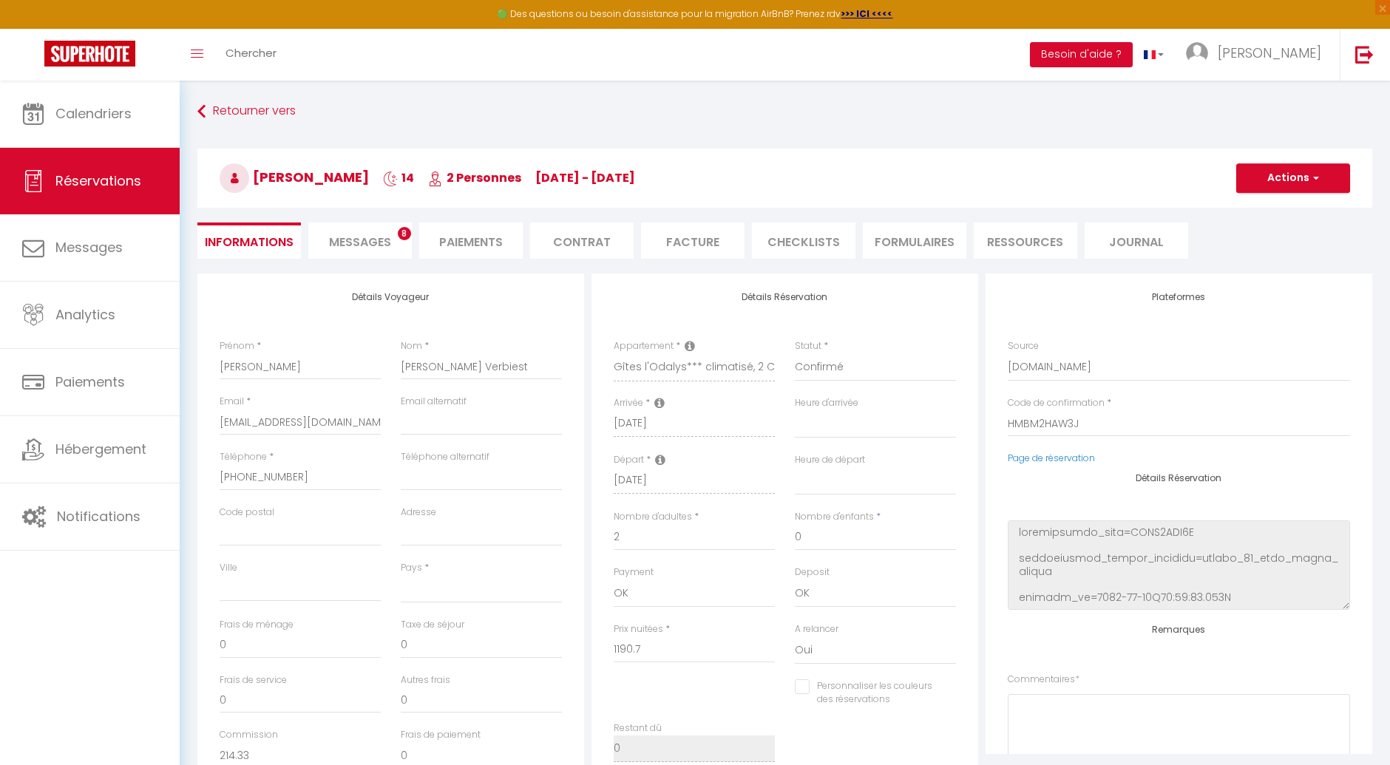
select select
type input "30.8"
select select
checkbox input "false"
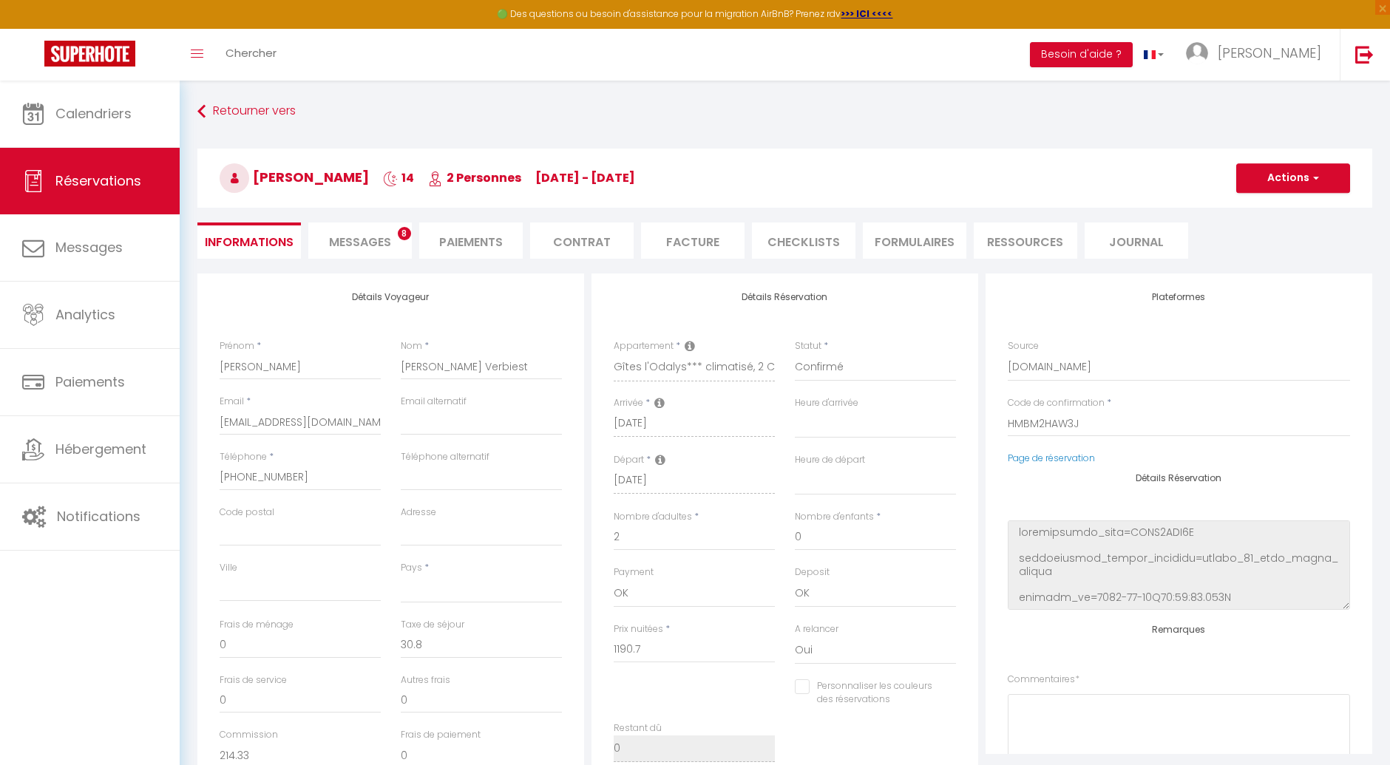
select select
checkbox input "false"
select select
click at [356, 241] on span "Messages" at bounding box center [360, 242] width 62 height 17
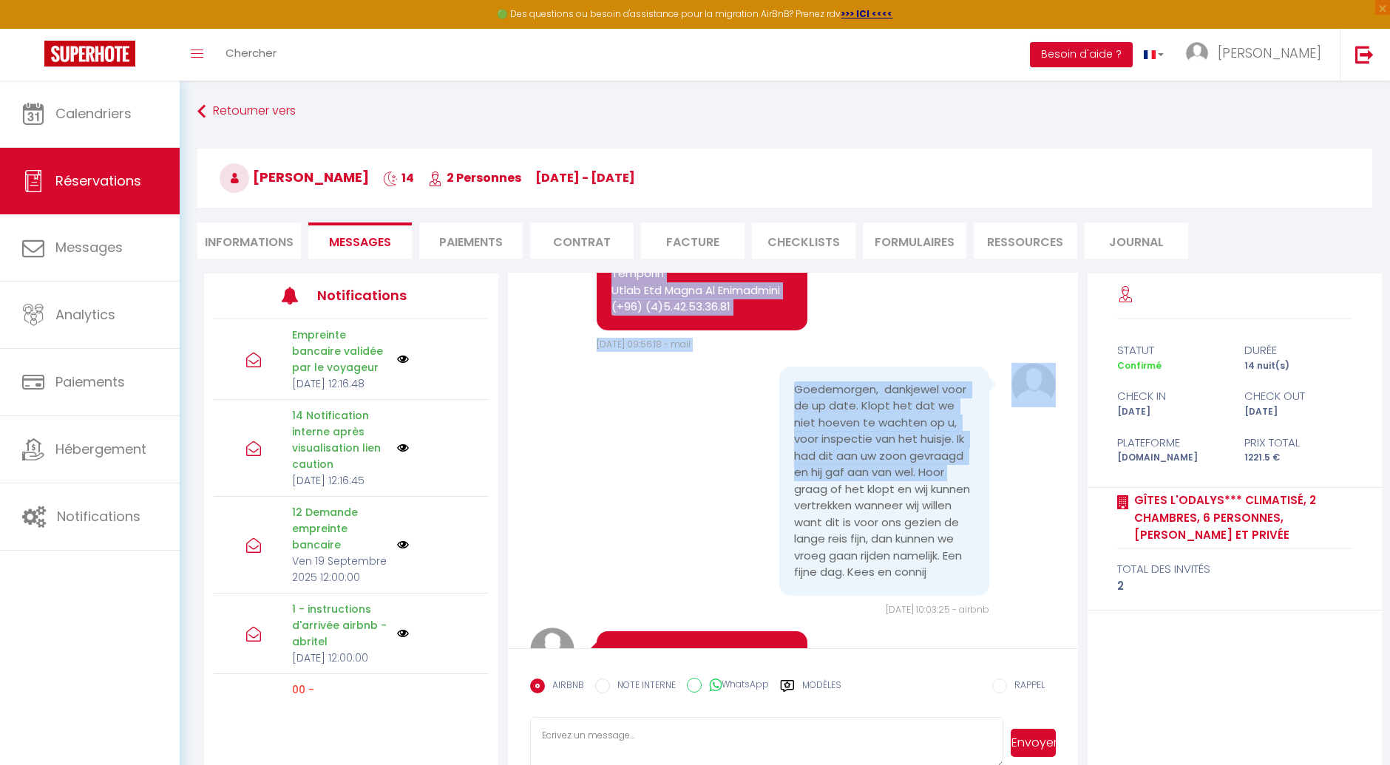
scroll to position [7900, 0]
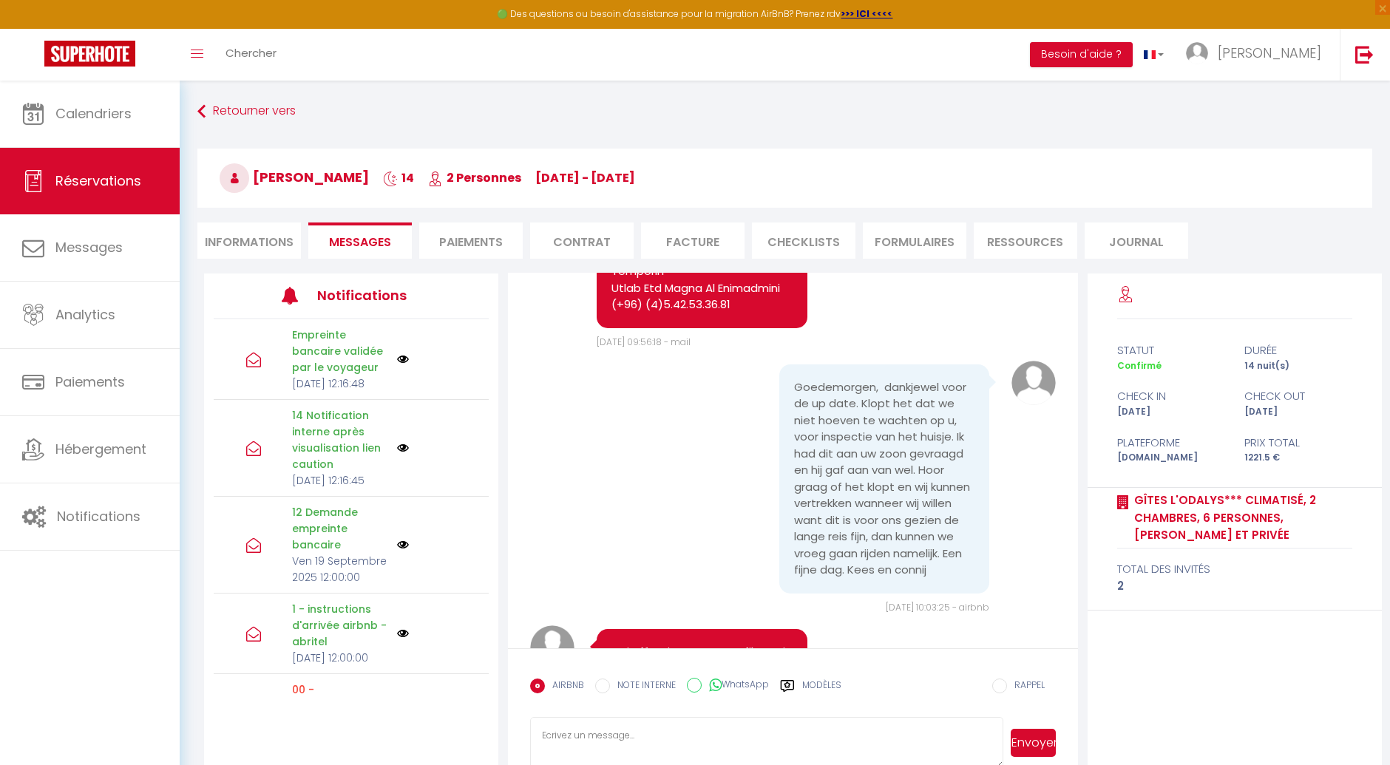
drag, startPoint x: 612, startPoint y: 419, endPoint x: 752, endPoint y: 397, distance: 141.5
copy pre "La fin de votre séjour approche et nous espérons que tout se passe bien. Samedi…"
